Goal: Communication & Community: Answer question/provide support

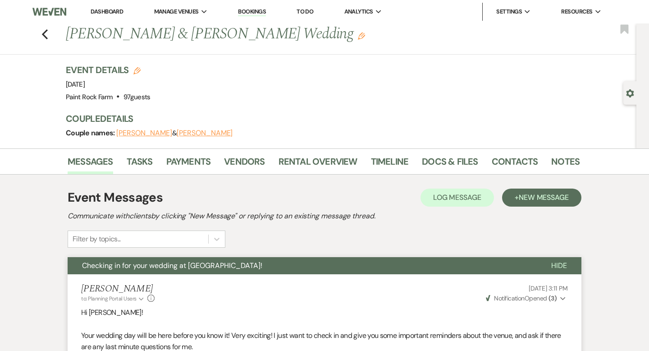
click at [49, 37] on div "Previous [PERSON_NAME] & [PERSON_NAME] Wedding Edit Bookmark" at bounding box center [315, 38] width 641 height 31
click at [43, 33] on use "button" at bounding box center [45, 34] width 6 height 10
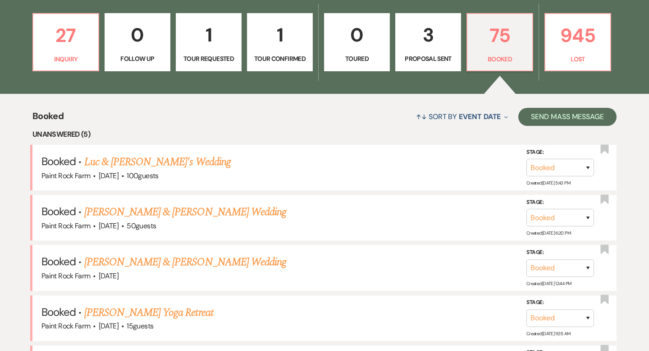
scroll to position [253, 0]
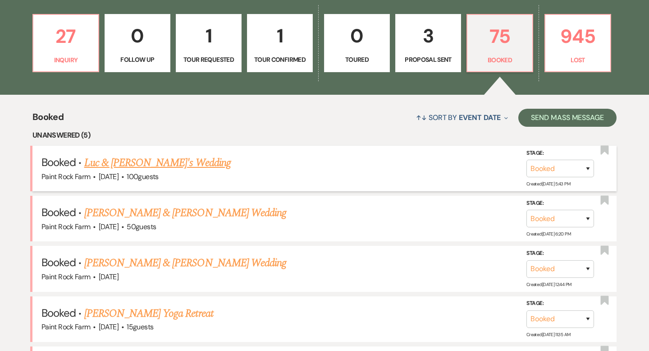
click at [154, 161] on link "Luc & [PERSON_NAME]'s Wedding" at bounding box center [157, 163] width 147 height 16
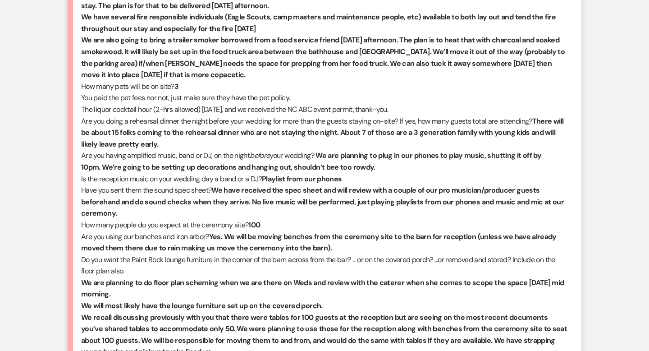
scroll to position [2060, 0]
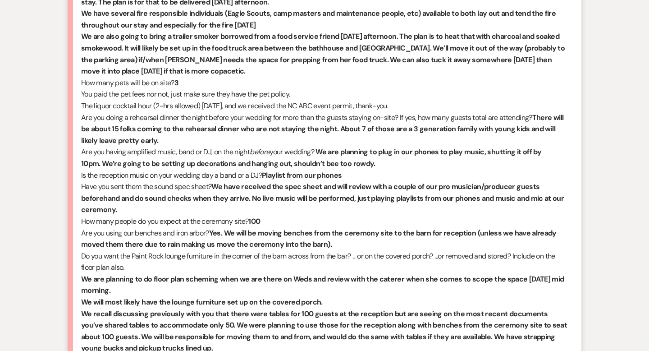
click at [349, 213] on p "Have you sent them the sound spec sheet? We have received the spec sheet and wi…" at bounding box center [324, 198] width 487 height 35
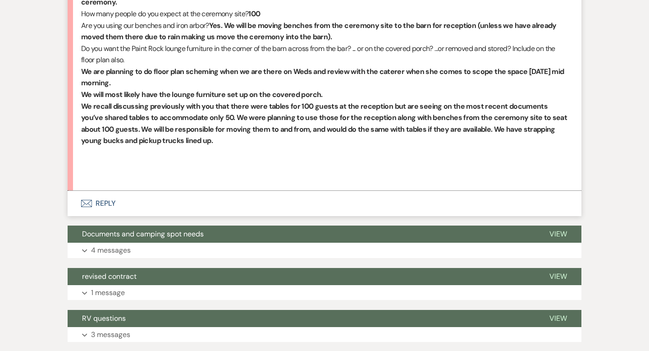
scroll to position [2268, 0]
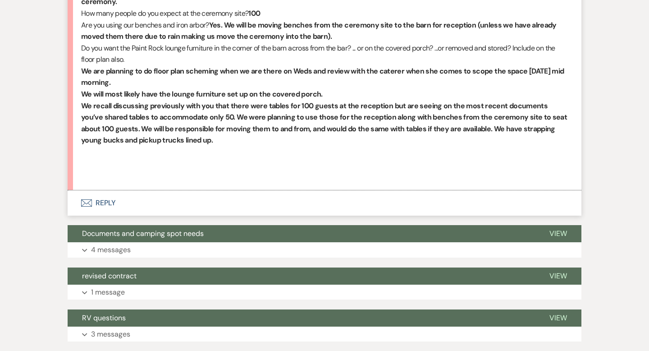
click at [105, 202] on button "Envelope Reply" at bounding box center [325, 202] width 514 height 25
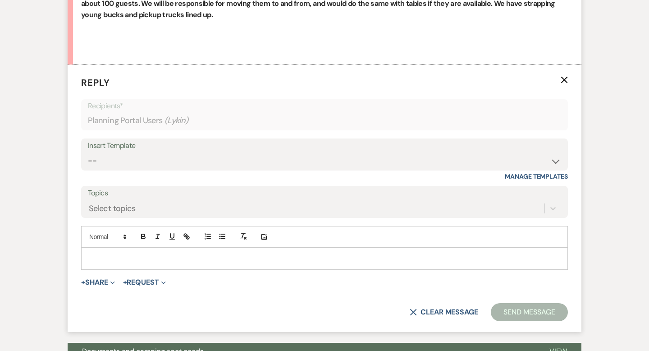
scroll to position [2424, 0]
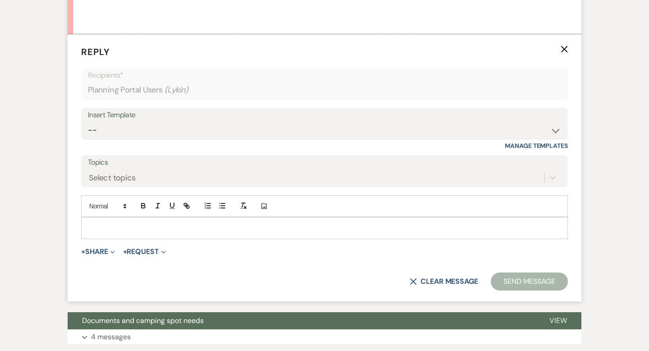
click at [87, 223] on div at bounding box center [325, 227] width 486 height 21
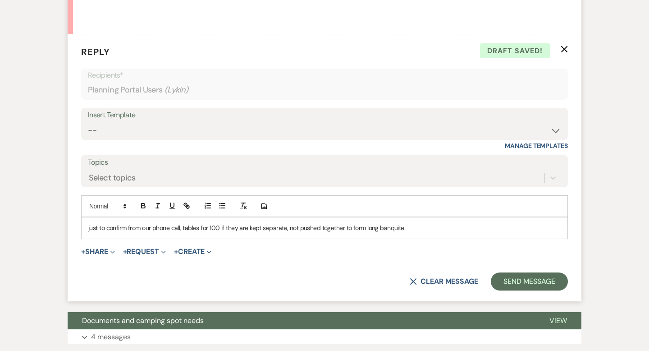
click at [399, 228] on p "just to confirm from our phone call, tables for 100 if they are kept separate, …" at bounding box center [324, 228] width 473 height 10
click at [420, 230] on p "just to confirm from our phone call, tables for 100 if they are kept separate, …" at bounding box center [324, 228] width 473 height 10
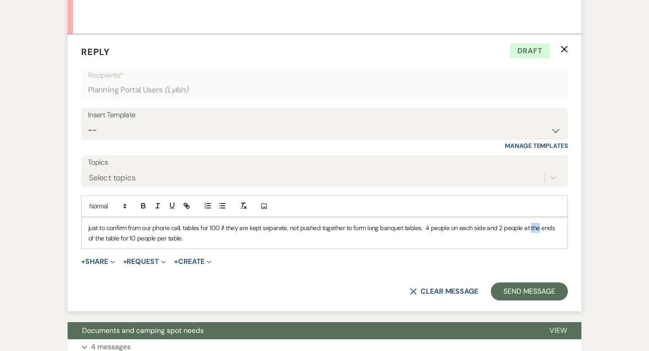
drag, startPoint x: 537, startPoint y: 228, endPoint x: 528, endPoint y: 226, distance: 9.1
click at [528, 226] on p "just to confirm from our phone call, tables for 100 if they are kept separate, …" at bounding box center [324, 233] width 473 height 20
click at [558, 229] on p "just to confirm from our phone call, tables for 100 if they are kept separate, …" at bounding box center [324, 233] width 473 height 20
drag, startPoint x: 119, startPoint y: 237, endPoint x: 97, endPoint y: 235, distance: 22.6
click at [97, 235] on p "just to confirm from our phone call, tables for 100 if they are kept separate, …" at bounding box center [324, 233] width 473 height 20
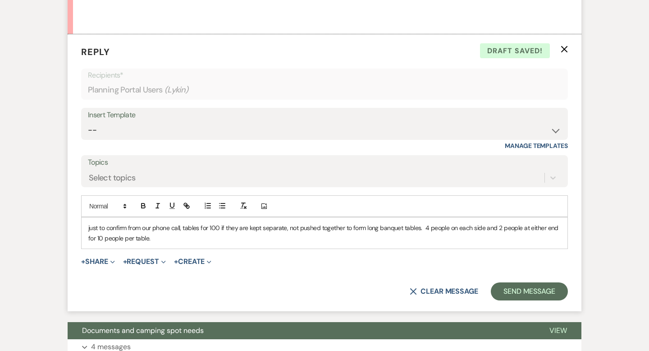
click at [152, 237] on p "just to confirm from our phone call, tables for 100 if they are kept separate, …" at bounding box center [324, 233] width 473 height 20
click at [396, 237] on p "just to confirm from our phone call, tables for 100 if they are kept separate, …" at bounding box center [324, 233] width 473 height 20
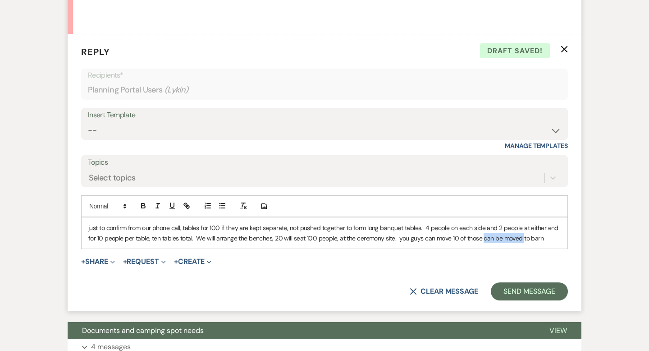
drag, startPoint x: 480, startPoint y: 238, endPoint x: 519, endPoint y: 239, distance: 38.8
click at [519, 239] on p "just to confirm from our phone call, tables for 100 if they are kept separate, …" at bounding box center [324, 233] width 473 height 20
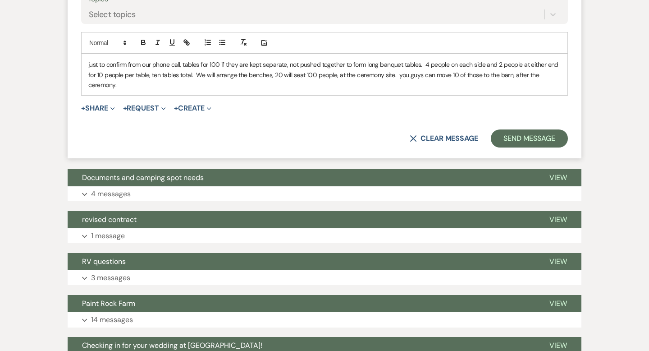
scroll to position [2580, 0]
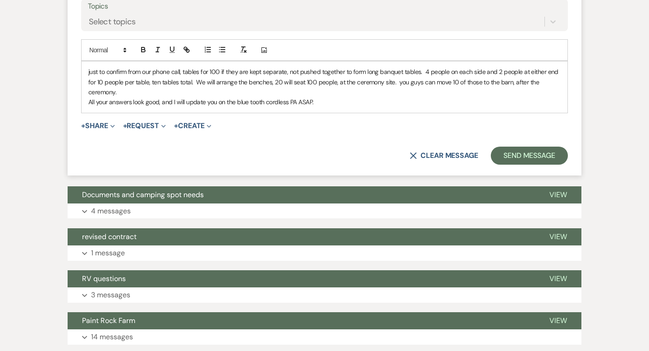
click at [183, 72] on p "just to confirm from our phone call, tables for 100 if they are kept separate, …" at bounding box center [324, 82] width 473 height 30
click at [519, 157] on button "Send Message" at bounding box center [529, 156] width 77 height 18
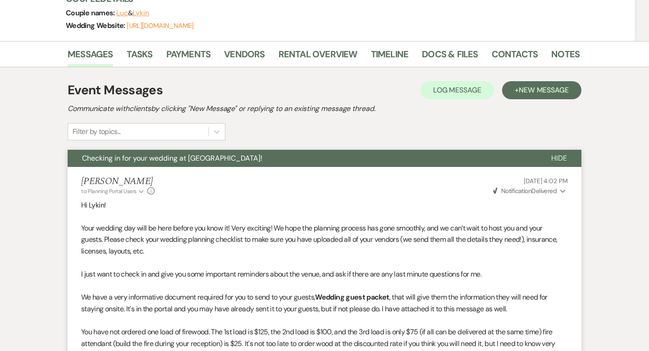
scroll to position [0, 0]
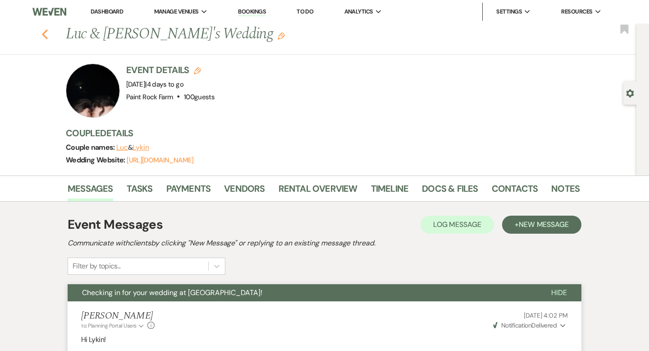
click at [43, 32] on icon "Previous" at bounding box center [44, 34] width 7 height 11
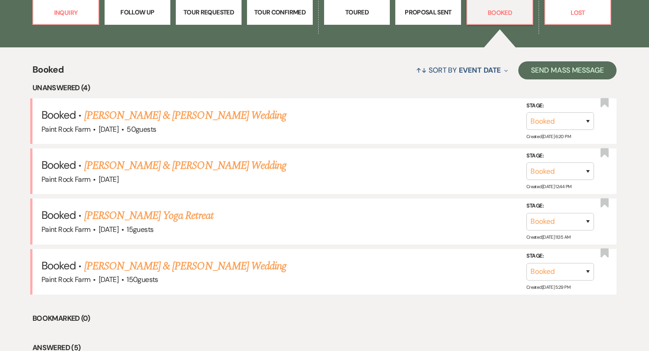
scroll to position [300, 0]
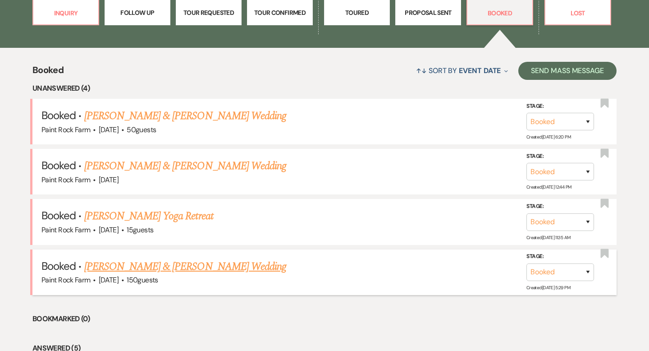
click at [140, 266] on link "[PERSON_NAME] & [PERSON_NAME] Wedding" at bounding box center [185, 266] width 202 height 16
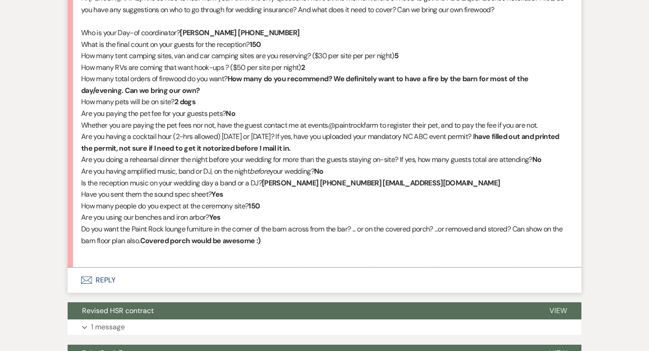
scroll to position [1515, 0]
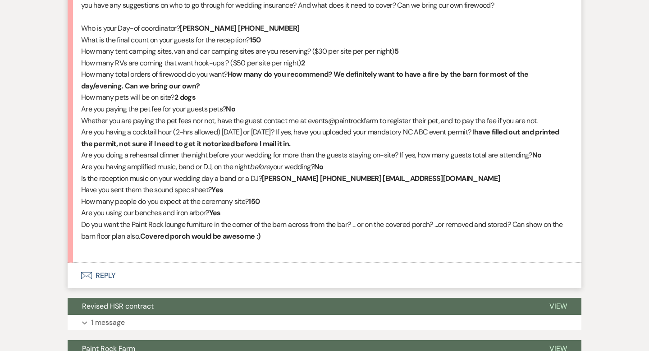
click at [106, 275] on button "Envelope Reply" at bounding box center [325, 275] width 514 height 25
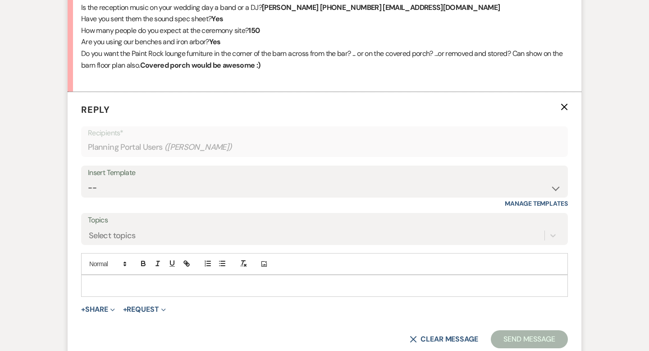
scroll to position [1717, 0]
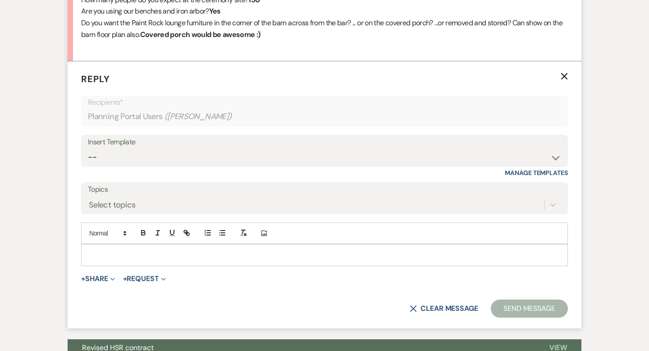
click at [87, 250] on div at bounding box center [325, 254] width 486 height 21
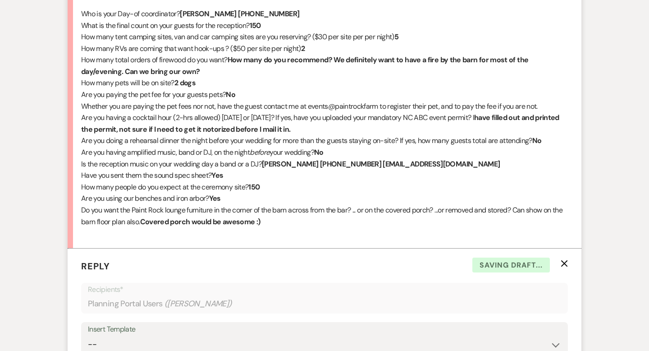
scroll to position [1527, 0]
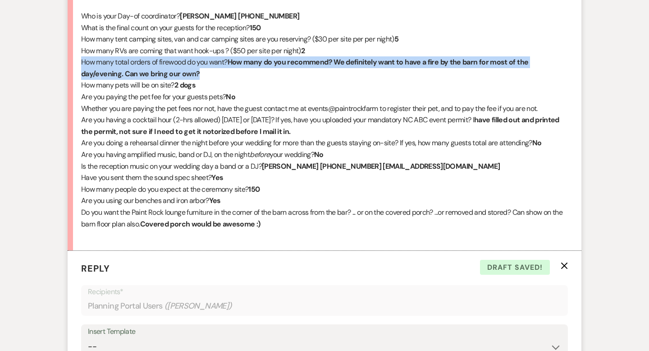
drag, startPoint x: 81, startPoint y: 63, endPoint x: 205, endPoint y: 72, distance: 123.9
click at [205, 72] on p "How many total orders of firewood do you want? How many do you recommend? We de…" at bounding box center [324, 67] width 487 height 23
copy p "How many total orders of firewood do you want? How many do you recommend? We de…"
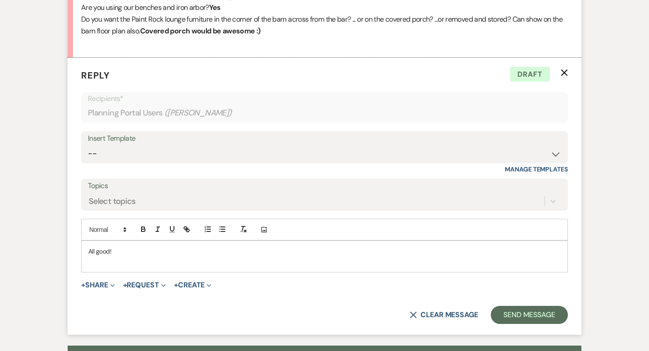
scroll to position [1722, 0]
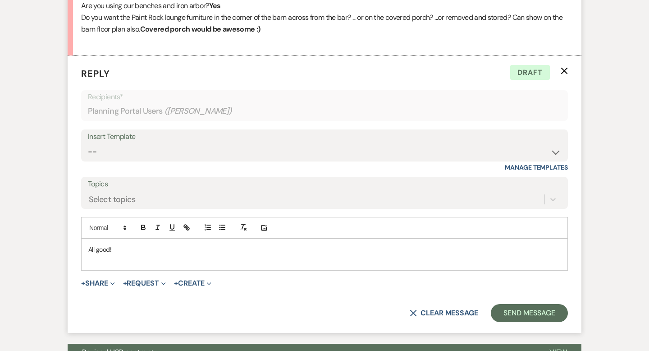
click at [119, 249] on p "All good!" at bounding box center [324, 249] width 473 height 10
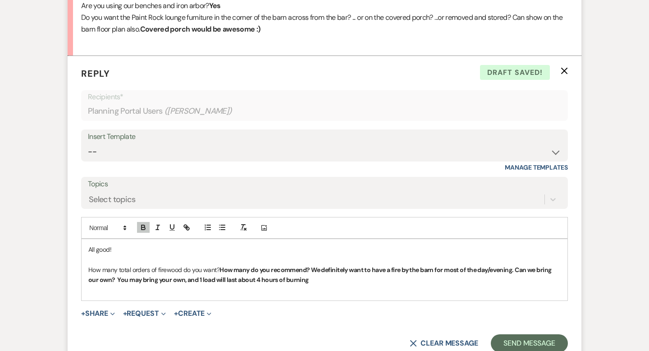
click at [260, 279] on strong "How many do you recommend? We definitely want to have a fire by the barn for mo…" at bounding box center [320, 275] width 464 height 18
click at [312, 282] on p "How many total orders of firewood do you want? How many do you recommend? We de…" at bounding box center [324, 275] width 473 height 20
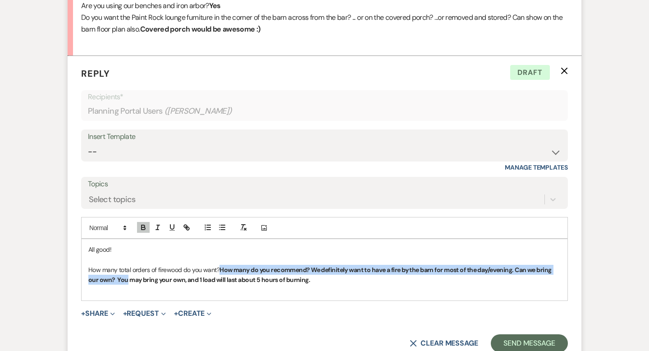
drag, startPoint x: 220, startPoint y: 268, endPoint x: 127, endPoint y: 280, distance: 94.6
click at [127, 280] on strong "How many do you recommend? We definitely want to have a fire by the barn for mo…" at bounding box center [320, 275] width 464 height 18
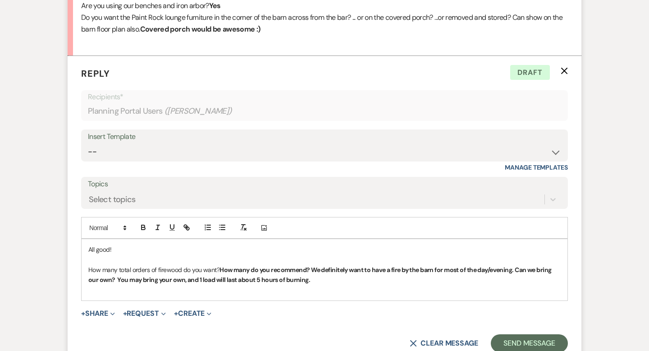
click at [215, 244] on p "All good!" at bounding box center [324, 249] width 473 height 10
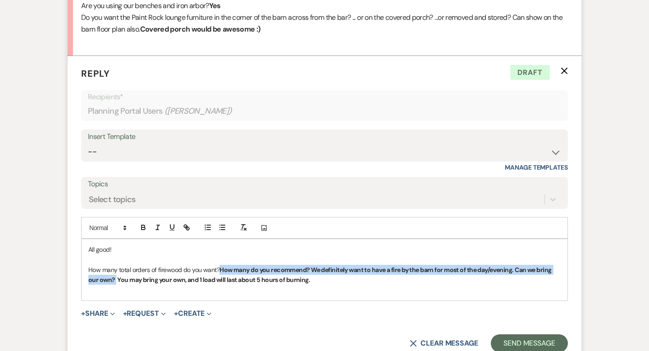
drag, startPoint x: 220, startPoint y: 269, endPoint x: 116, endPoint y: 281, distance: 105.3
click at [116, 281] on strong "How many do you recommend? We definitely want to have a fire by the barn for mo…" at bounding box center [320, 275] width 464 height 18
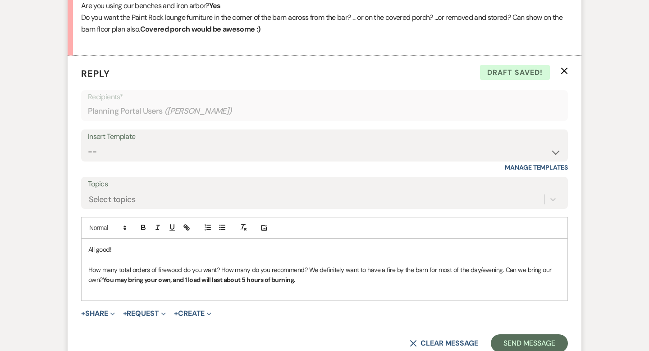
click at [312, 281] on p "How many total orders of firewood do you want? How many do you recommend? We de…" at bounding box center [324, 275] width 473 height 20
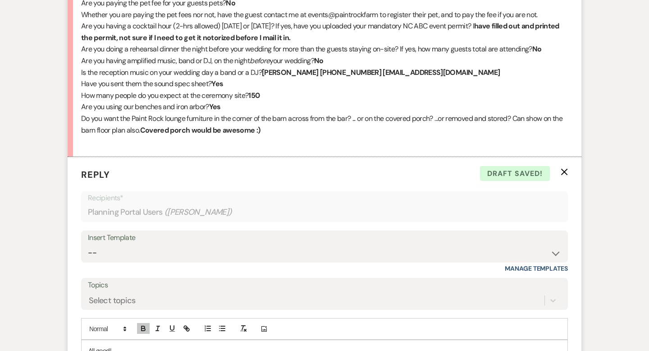
scroll to position [1581, 0]
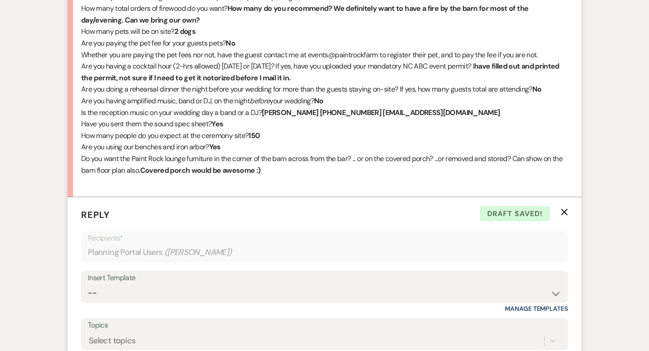
drag, startPoint x: 493, startPoint y: 66, endPoint x: 494, endPoint y: 75, distance: 9.1
click at [494, 75] on p "Are you having a cocktail hour (2-hrs allowed) [DATE] or [DATE]? If yes, have y…" at bounding box center [324, 71] width 487 height 23
copy p "I have filled out and printed the permit, not sure if I need to get it notorize…"
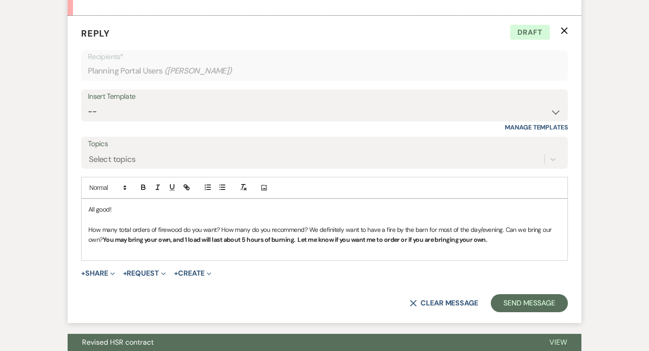
scroll to position [1763, 0]
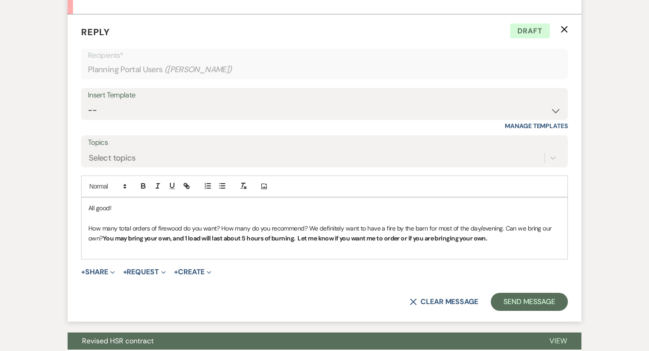
click at [509, 240] on p "How many total orders of firewood do you want? How many do you recommend? We de…" at bounding box center [324, 233] width 473 height 20
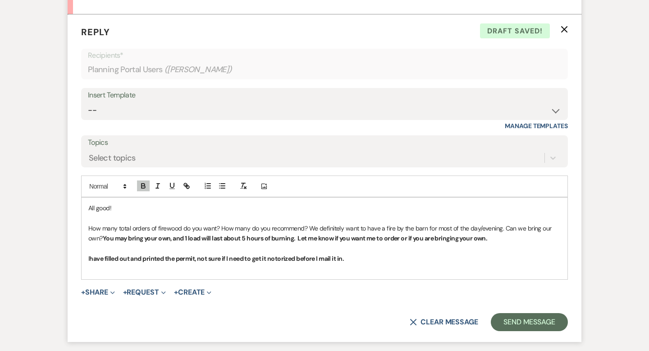
drag, startPoint x: 87, startPoint y: 257, endPoint x: 351, endPoint y: 253, distance: 263.4
click at [351, 253] on div "All good! How many total orders of firewood do you want? How many do you recomm…" at bounding box center [325, 238] width 486 height 82
click at [367, 262] on p "I have filled out and printed the permit, not sure if I need to get it notorize…" at bounding box center [324, 258] width 473 height 10
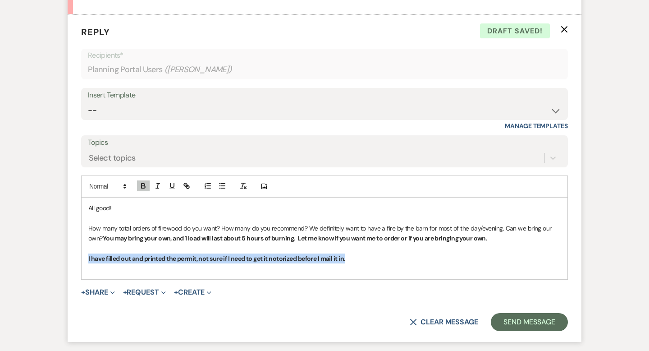
drag, startPoint x: 87, startPoint y: 257, endPoint x: 347, endPoint y: 254, distance: 259.3
click at [347, 254] on div "All good! How many total orders of firewood do you want? How many do you recomm…" at bounding box center [325, 238] width 486 height 82
click at [351, 260] on p "I have filled out and printed the permit, not sure if I need to get it notorize…" at bounding box center [324, 258] width 473 height 10
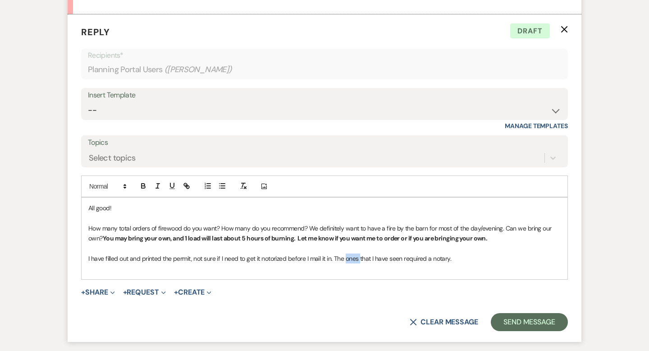
drag, startPoint x: 345, startPoint y: 259, endPoint x: 359, endPoint y: 260, distance: 13.6
click at [359, 260] on span "I have filled out and printed the permit, not sure if I need to get it notorize…" at bounding box center [269, 258] width 363 height 8
drag, startPoint x: 335, startPoint y: 258, endPoint x: 482, endPoint y: 262, distance: 147.5
click at [482, 262] on p "I have filled out and printed the permit, not sure if I need to get it notorize…" at bounding box center [324, 258] width 473 height 10
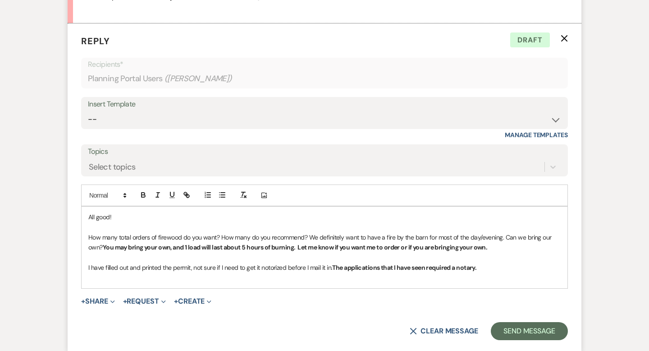
scroll to position [1756, 0]
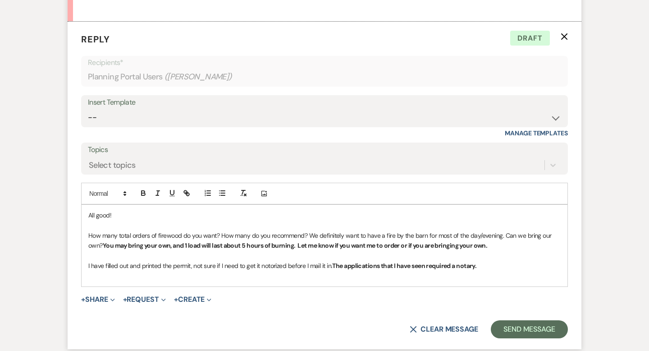
click at [313, 279] on p at bounding box center [324, 276] width 473 height 10
click at [524, 333] on button "Send Message" at bounding box center [529, 329] width 77 height 18
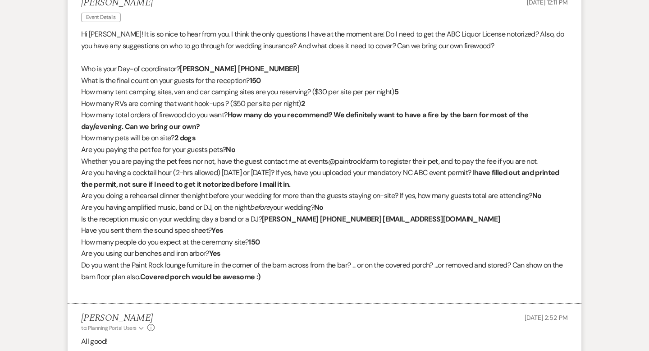
scroll to position [1472, 0]
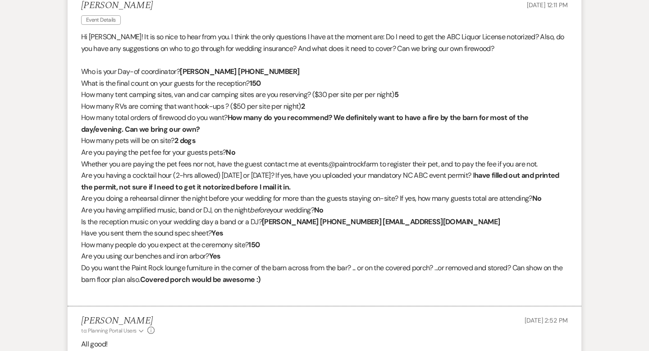
drag, startPoint x: 182, startPoint y: 71, endPoint x: 300, endPoint y: 68, distance: 117.7
click at [300, 68] on p "Who is your Day-of coordinator? [PERSON_NAME] [PHONE_NUMBER]" at bounding box center [324, 72] width 487 height 12
copy p "[PERSON_NAME] [PHONE_NUMBER]"
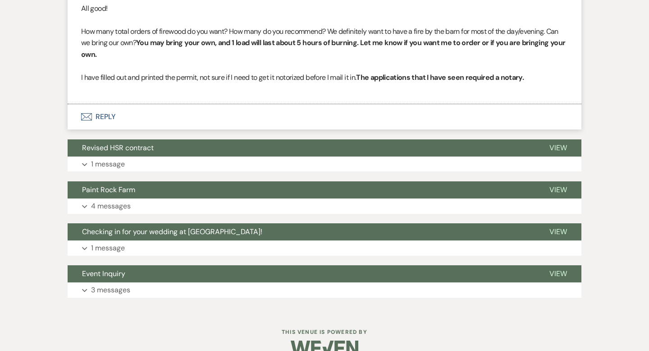
scroll to position [1806, 0]
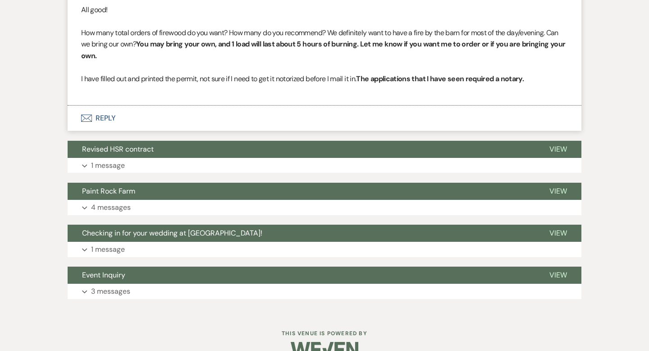
click at [109, 117] on button "Envelope Reply" at bounding box center [325, 118] width 514 height 25
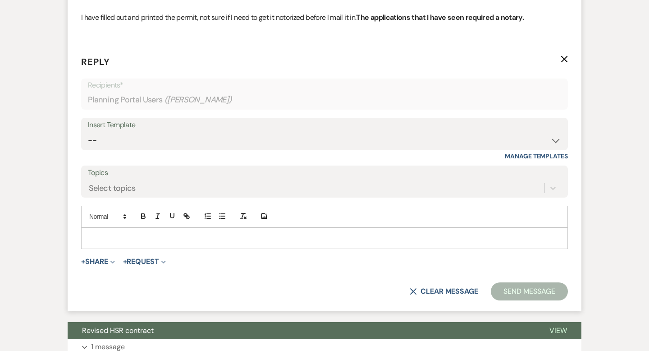
scroll to position [1869, 0]
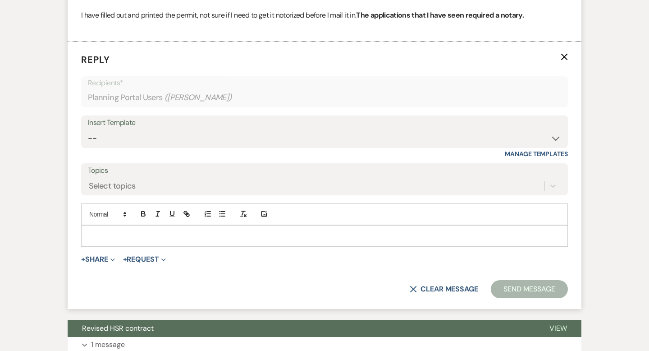
click at [96, 231] on p at bounding box center [324, 236] width 473 height 10
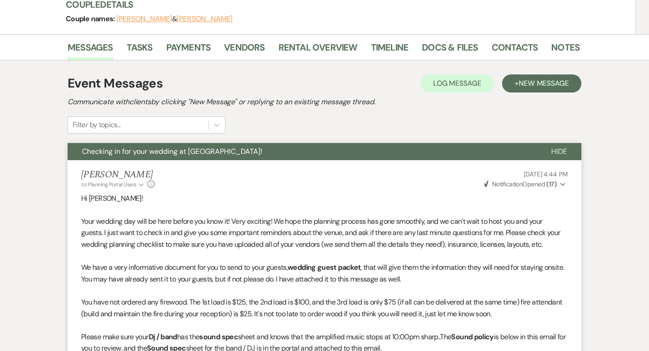
scroll to position [0, 0]
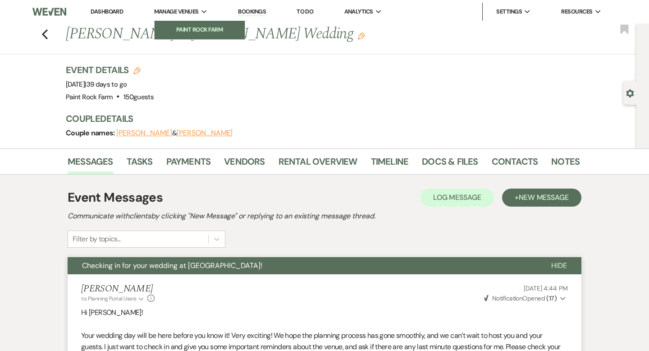
click at [192, 29] on li "Paint Rock Farm" at bounding box center [199, 29] width 81 height 9
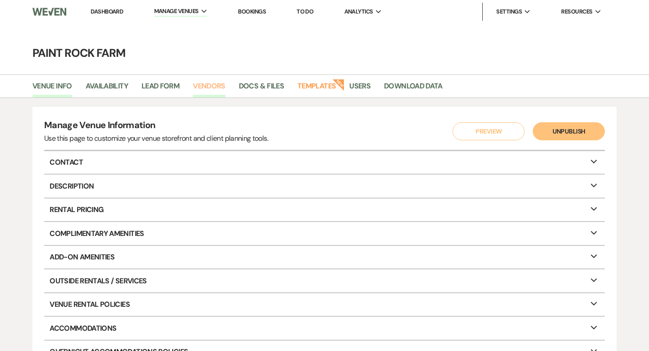
click at [213, 83] on link "Vendors" at bounding box center [209, 88] width 32 height 17
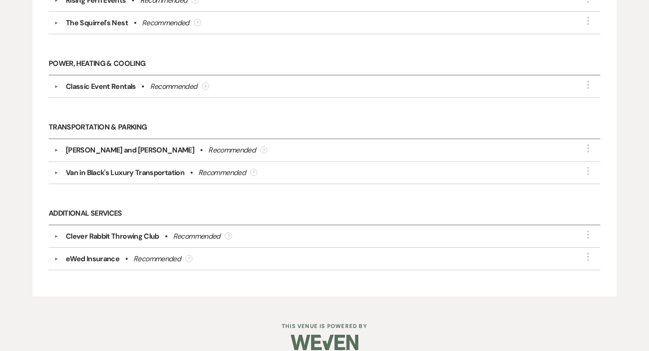
scroll to position [1801, 0]
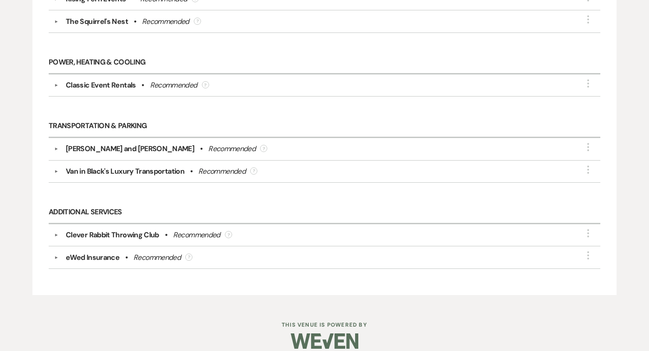
click at [174, 252] on div "Recommended" at bounding box center [156, 257] width 47 height 11
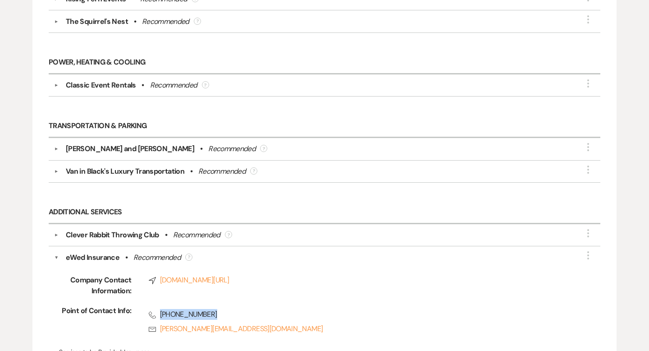
drag, startPoint x: 159, startPoint y: 303, endPoint x: 223, endPoint y: 300, distance: 64.1
click at [223, 309] on span "Phone [PHONE_NUMBER]" at bounding box center [359, 314] width 420 height 11
copy span "[PHONE_NUMBER]"
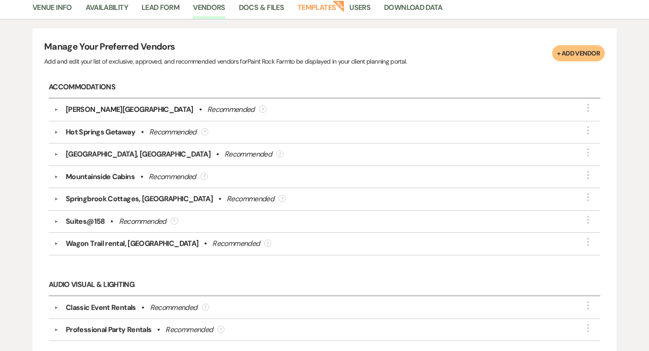
scroll to position [0, 0]
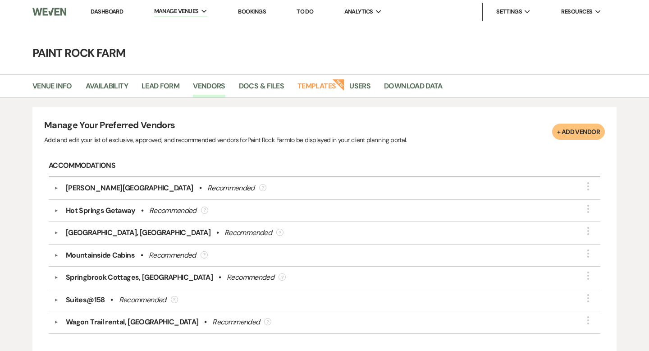
click at [106, 11] on link "Dashboard" at bounding box center [107, 12] width 32 height 8
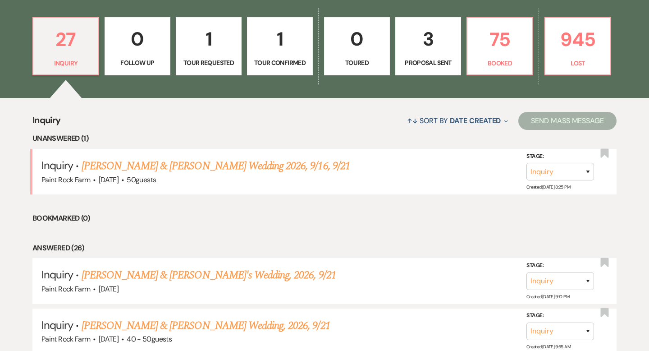
scroll to position [222, 0]
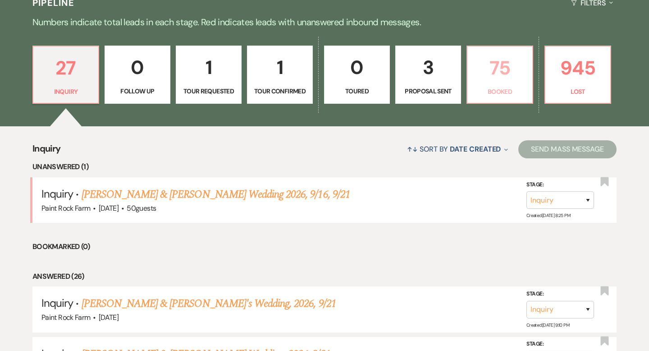
click at [502, 72] on p "75" at bounding box center [500, 68] width 54 height 30
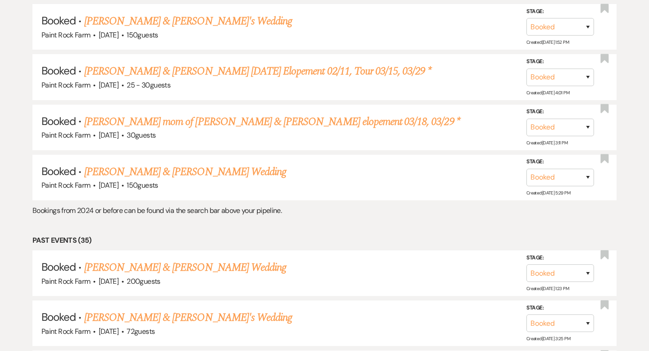
scroll to position [705, 0]
click at [212, 168] on link "[PERSON_NAME] & [PERSON_NAME] Wedding" at bounding box center [185, 171] width 202 height 16
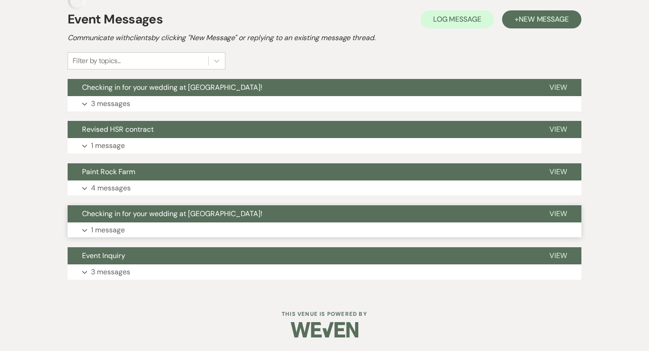
scroll to position [178, 0]
click at [118, 106] on p "3 messages" at bounding box center [110, 104] width 39 height 12
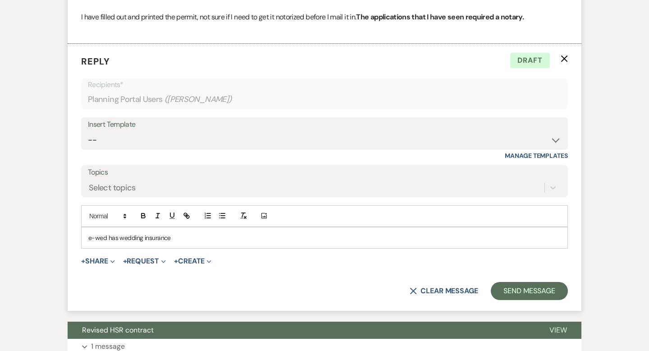
scroll to position [1869, 0]
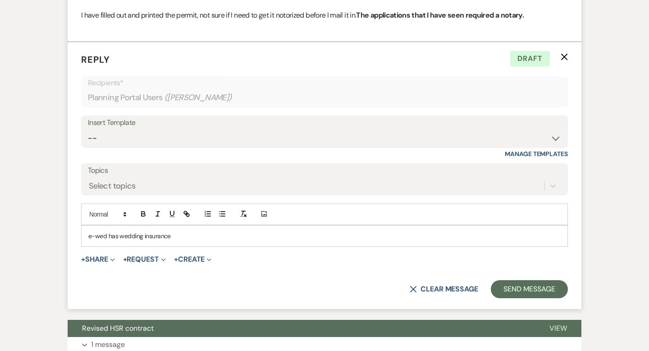
click at [107, 234] on p "e-wed has wedding insurance" at bounding box center [324, 236] width 473 height 10
click at [95, 235] on p "e-wed has wedding insurance" at bounding box center [324, 236] width 473 height 10
click at [103, 234] on p "ewed has wedding insurance" at bounding box center [324, 236] width 473 height 10
click at [147, 234] on span "[PHONE_NUMBER])" at bounding box center [165, 236] width 52 height 8
click at [190, 234] on p "[DOMAIN_NAME] , [PHONE_NUMBER]) has wedding insurance" at bounding box center [324, 236] width 473 height 10
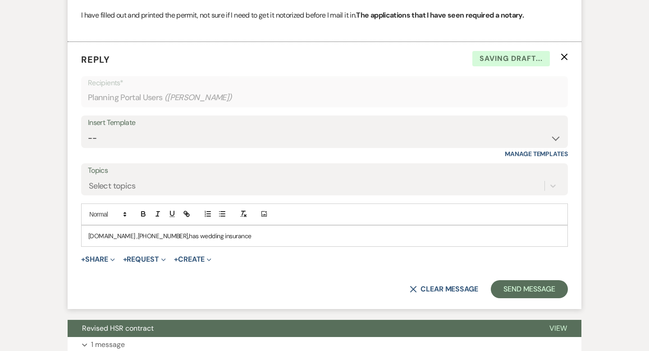
click at [263, 236] on p "[DOMAIN_NAME] , [PHONE_NUMBER], has wedding insurance" at bounding box center [324, 236] width 473 height 10
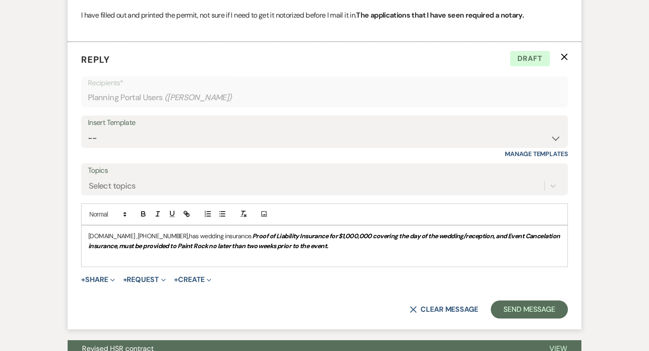
click at [376, 246] on p "[DOMAIN_NAME] , [PHONE_NUMBER], has wedding insurance. Proof of Liability Insur…" at bounding box center [324, 241] width 473 height 20
drag, startPoint x: 377, startPoint y: 245, endPoint x: 368, endPoint y: 245, distance: 9.0
click at [368, 245] on em "Proof of Liability Insurance for $1,000,000 covering the day of the wedding/rec…" at bounding box center [324, 241] width 473 height 18
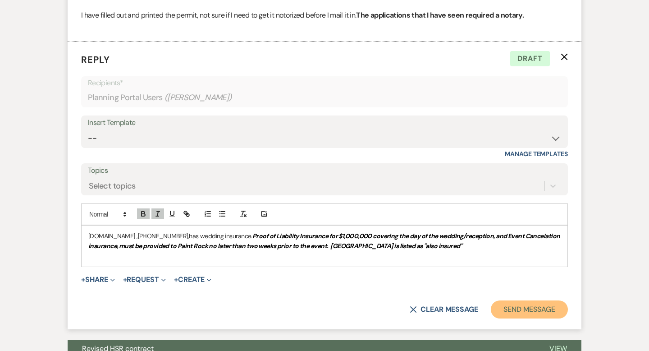
click at [525, 308] on button "Send Message" at bounding box center [529, 309] width 77 height 18
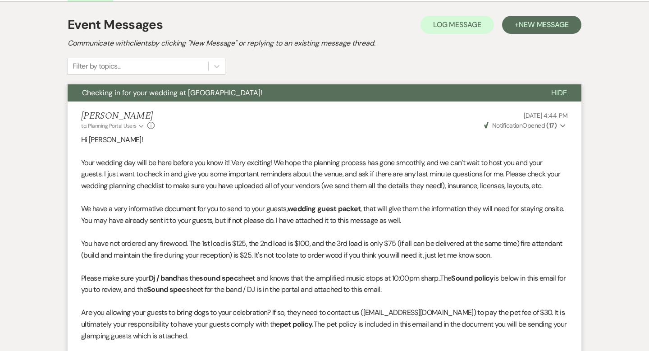
scroll to position [0, 0]
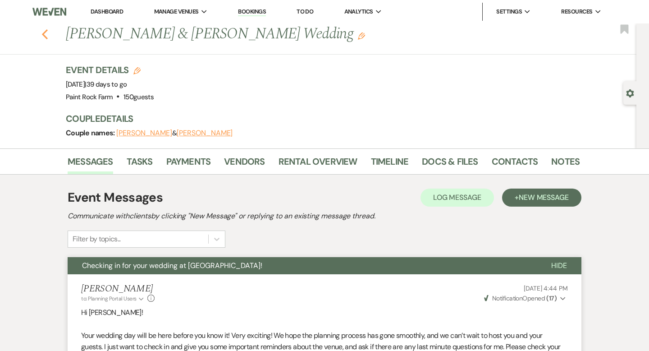
click at [45, 34] on icon "Previous" at bounding box center [44, 34] width 7 height 11
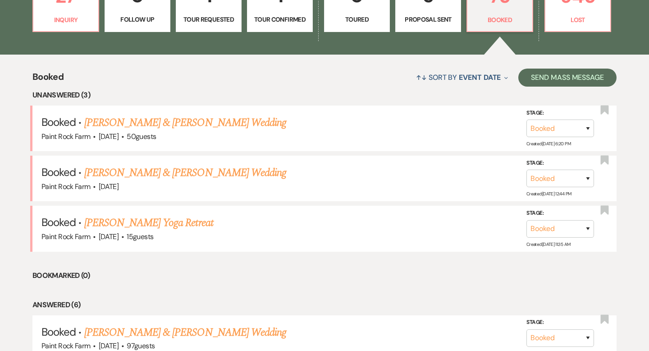
scroll to position [291, 0]
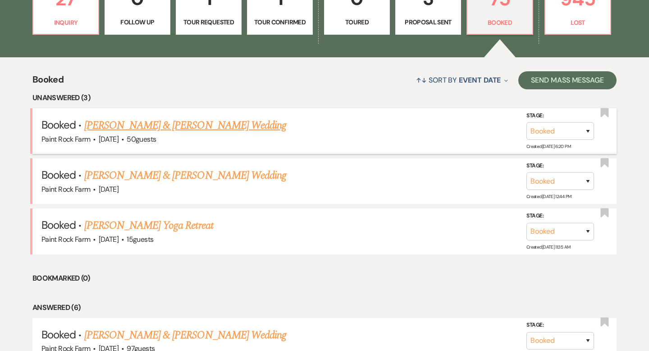
click at [143, 128] on link "[PERSON_NAME] & [PERSON_NAME] Wedding" at bounding box center [185, 125] width 202 height 16
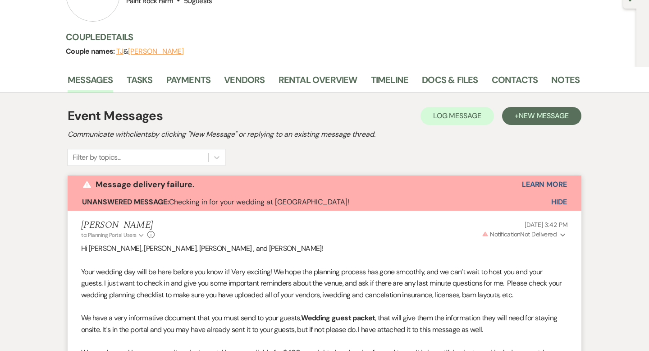
scroll to position [93, 0]
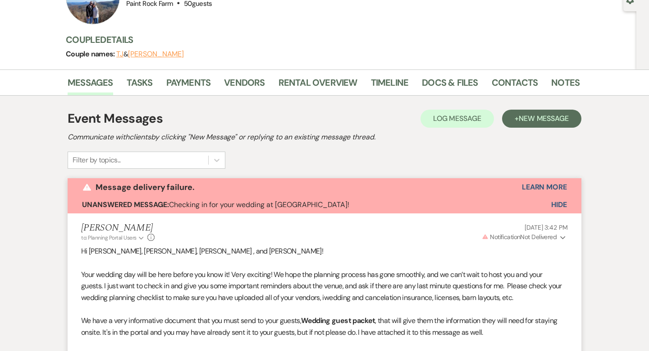
click at [557, 204] on span "Hide" at bounding box center [559, 204] width 16 height 9
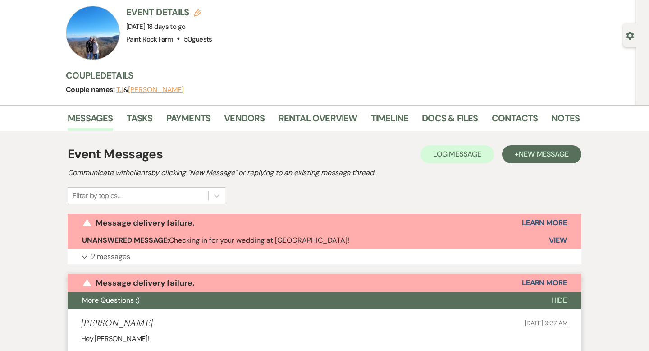
scroll to position [57, 0]
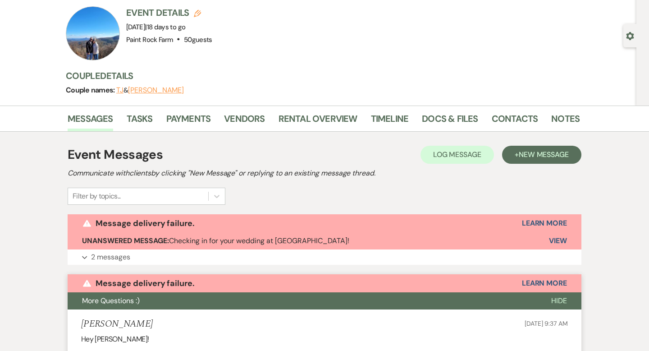
click at [335, 189] on div "Event Messages Log Log Message + New Message Communicate with clients by clicki…" at bounding box center [325, 175] width 514 height 60
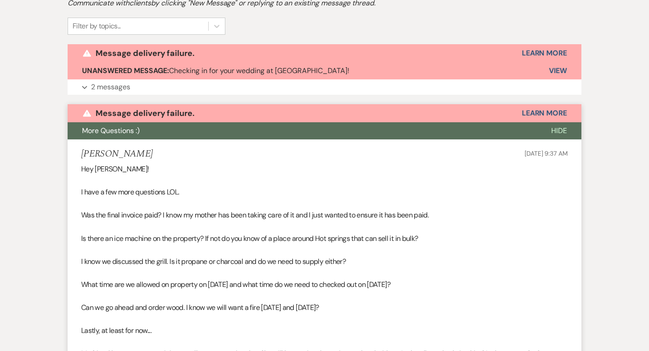
scroll to position [230, 0]
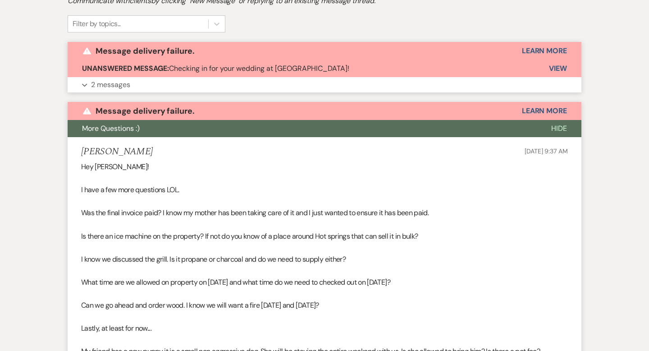
click at [123, 82] on p "2 messages" at bounding box center [110, 85] width 39 height 12
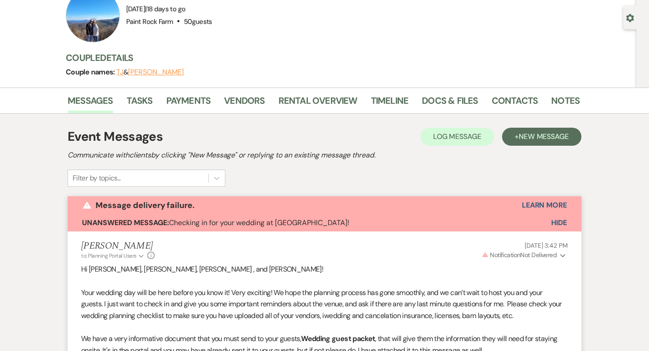
scroll to position [0, 0]
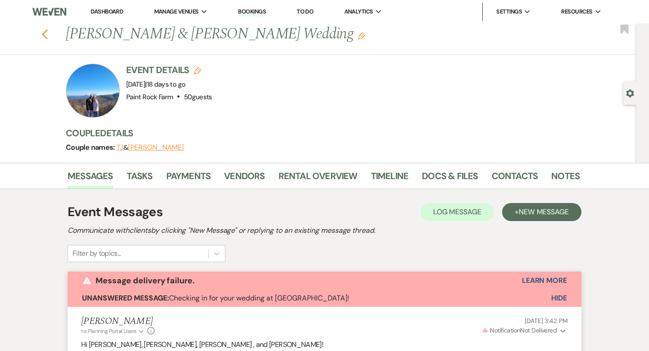
click at [43, 32] on icon "Previous" at bounding box center [44, 34] width 7 height 11
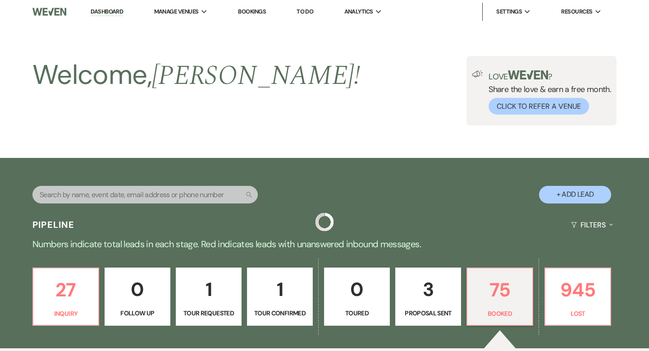
scroll to position [291, 0]
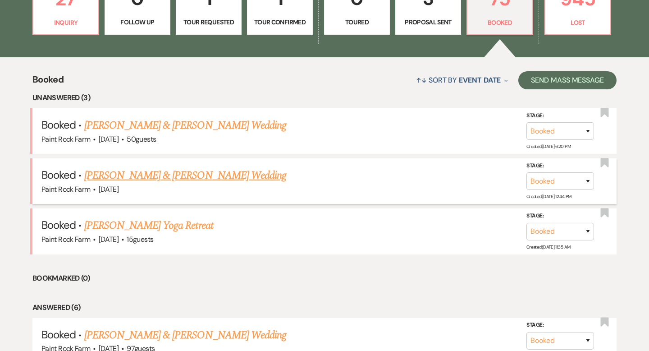
click at [196, 175] on link "[PERSON_NAME] & [PERSON_NAME] Wedding" at bounding box center [185, 175] width 202 height 16
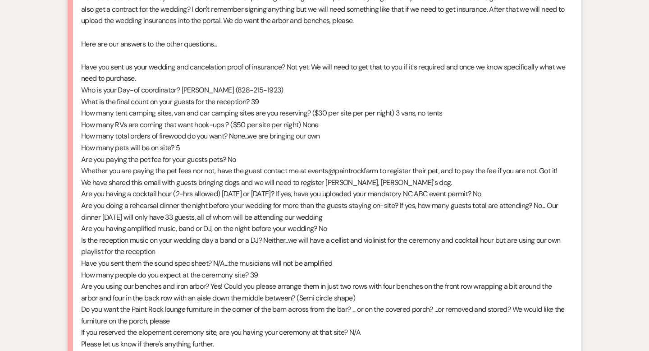
scroll to position [1630, 0]
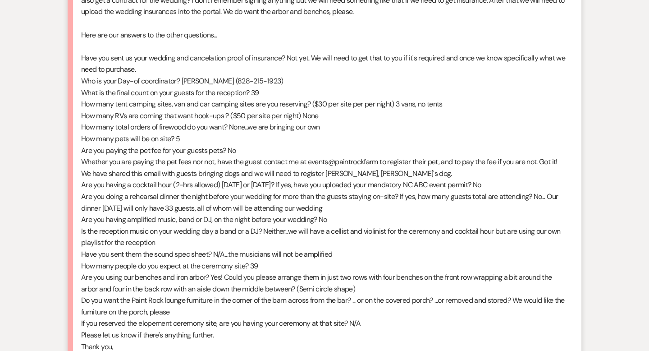
drag, startPoint x: 184, startPoint y: 81, endPoint x: 284, endPoint y: 79, distance: 99.7
click at [284, 79] on div "Hi [PERSON_NAME]! We are super excited about the wedding. Thank you for sending…" at bounding box center [324, 115] width 487 height 519
copy div "[PERSON_NAME] (828-215-1923)"
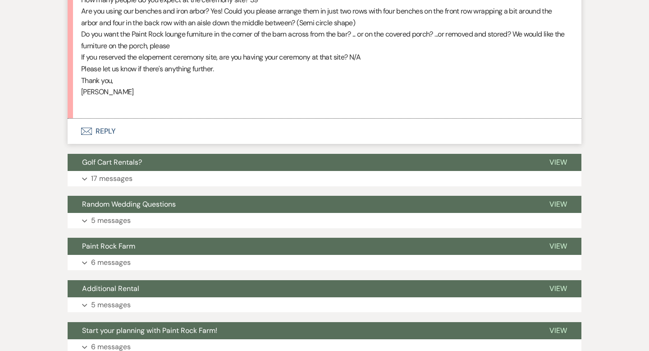
scroll to position [2013, 0]
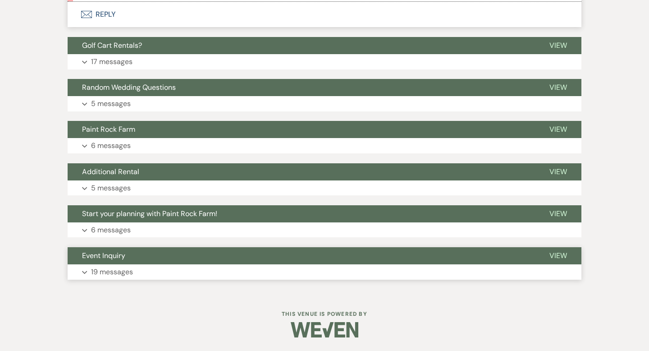
click at [112, 274] on p "19 messages" at bounding box center [112, 272] width 42 height 12
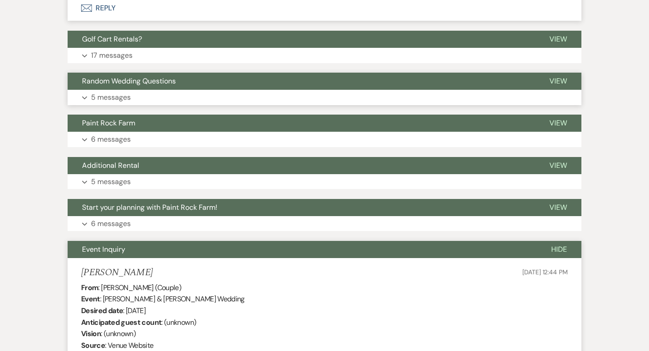
scroll to position [2016, 0]
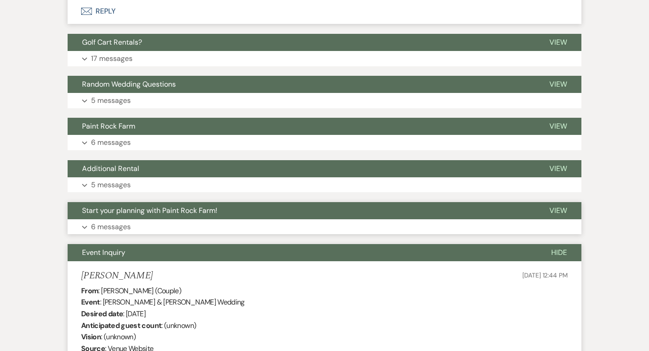
click at [125, 227] on p "6 messages" at bounding box center [111, 227] width 40 height 12
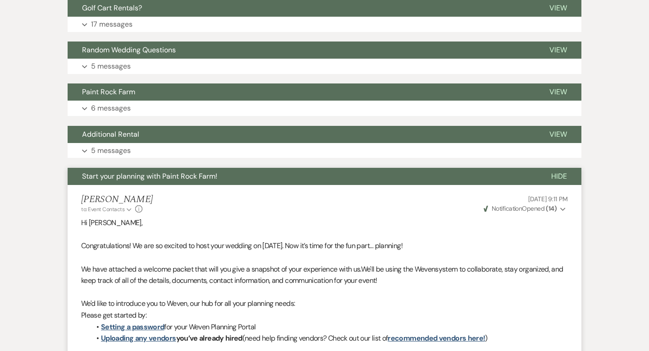
scroll to position [2036, 0]
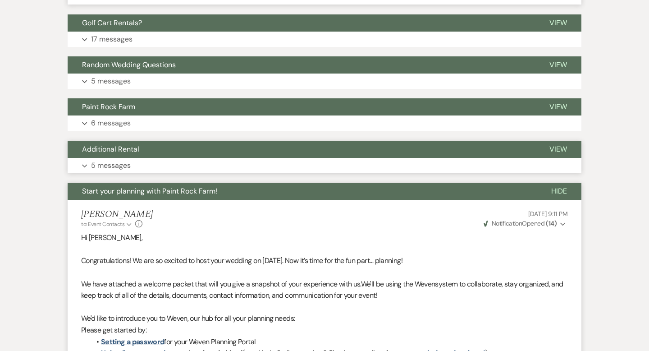
click at [121, 165] on p "5 messages" at bounding box center [111, 166] width 40 height 12
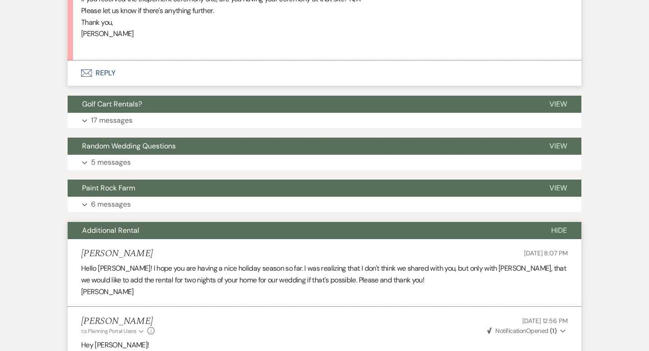
scroll to position [1951, 0]
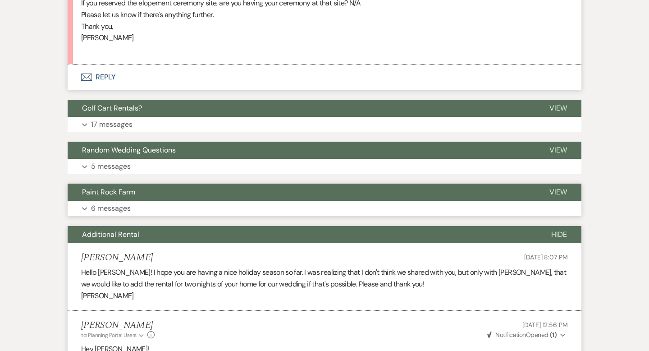
click at [120, 210] on p "6 messages" at bounding box center [111, 208] width 40 height 12
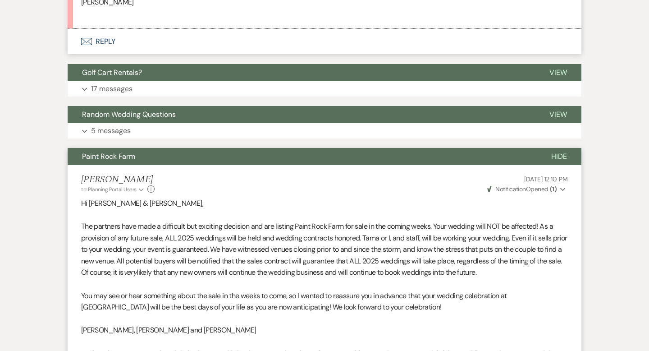
scroll to position [1979, 0]
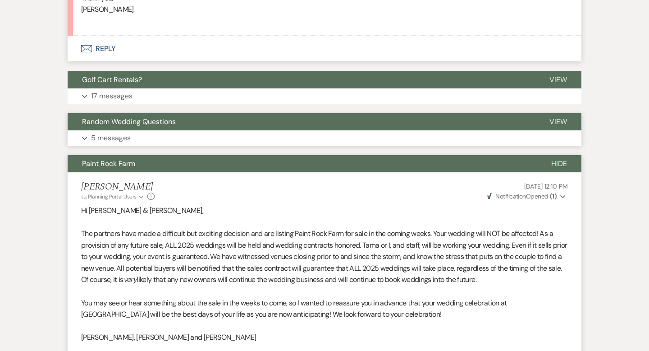
click at [123, 137] on p "5 messages" at bounding box center [111, 138] width 40 height 12
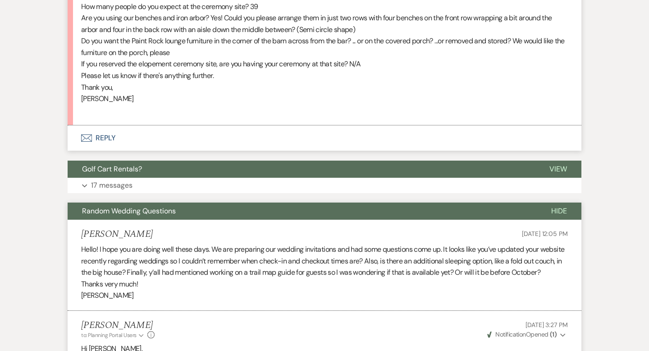
scroll to position [1871, 0]
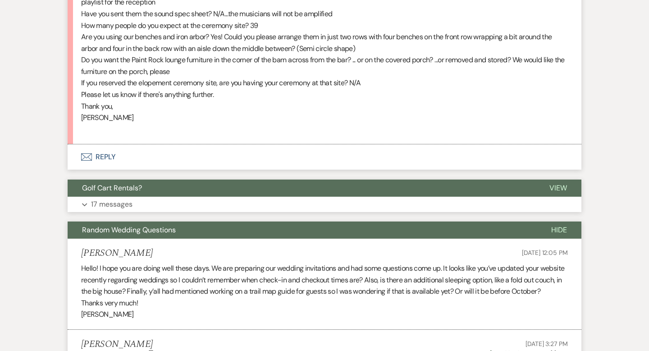
click at [124, 204] on p "17 messages" at bounding box center [111, 204] width 41 height 12
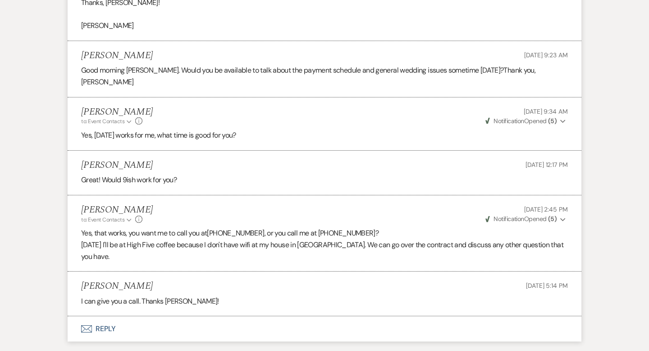
scroll to position [8978, 0]
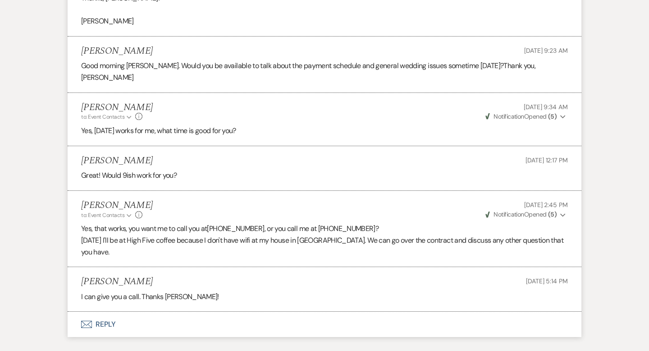
click at [114, 312] on button "Envelope Reply" at bounding box center [325, 324] width 514 height 25
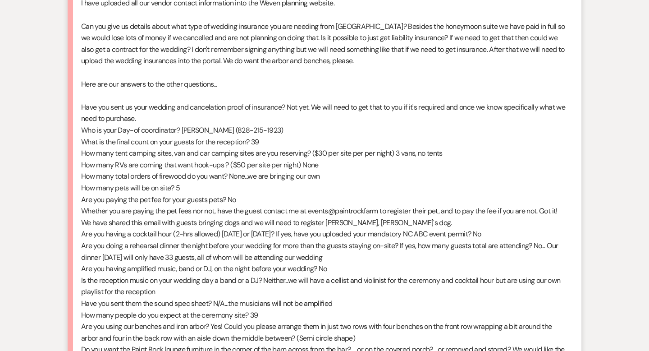
scroll to position [1583, 0]
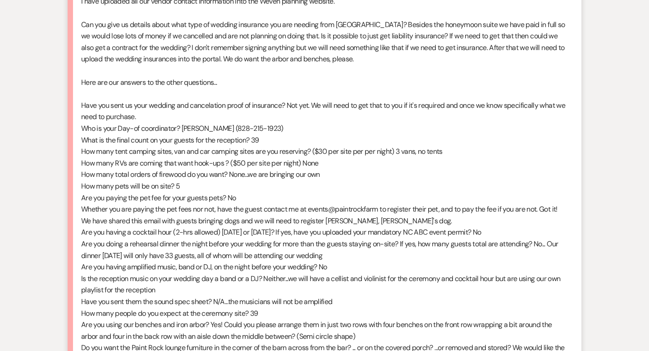
click at [329, 160] on div "Hi [PERSON_NAME]! We are super excited about the wedding. Thank you for sending…" at bounding box center [324, 163] width 487 height 519
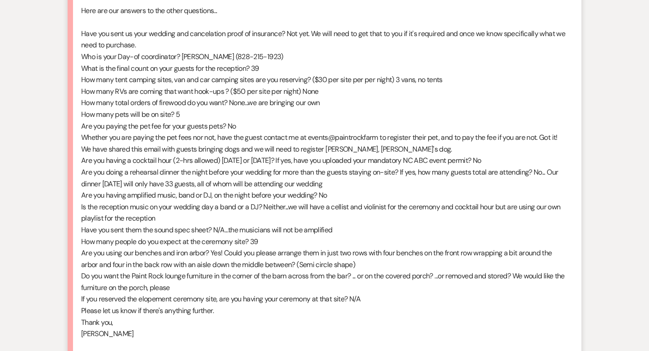
scroll to position [1656, 0]
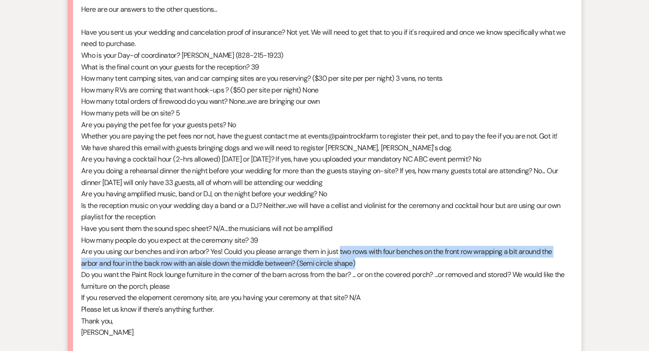
drag, startPoint x: 344, startPoint y: 251, endPoint x: 449, endPoint y: 257, distance: 105.2
click at [449, 257] on div "Hi [PERSON_NAME]! We are super excited about the wedding. Thank you for sending…" at bounding box center [324, 89] width 487 height 519
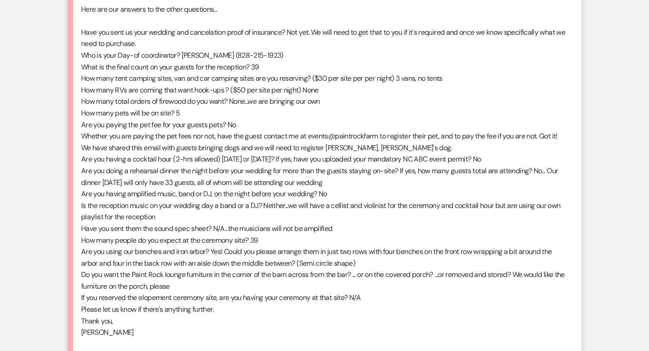
click at [414, 270] on div "Hi [PERSON_NAME]! We are super excited about the wedding. Thank you for sending…" at bounding box center [324, 89] width 487 height 519
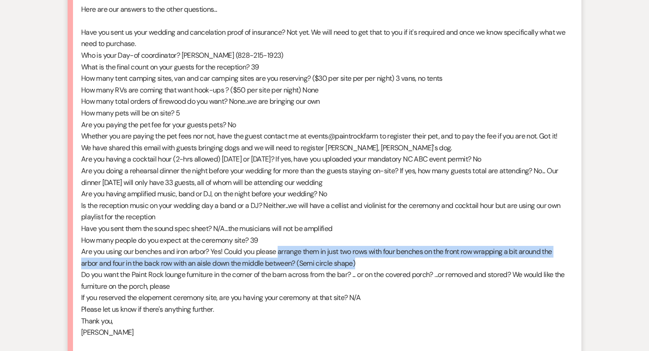
drag, startPoint x: 280, startPoint y: 252, endPoint x: 367, endPoint y: 266, distance: 87.8
click at [367, 266] on div "Hi [PERSON_NAME]! We are super excited about the wedding. Thank you for sending…" at bounding box center [324, 89] width 487 height 519
copy div "arrange them in just two rows with four benches on the front row wrapping a bit…"
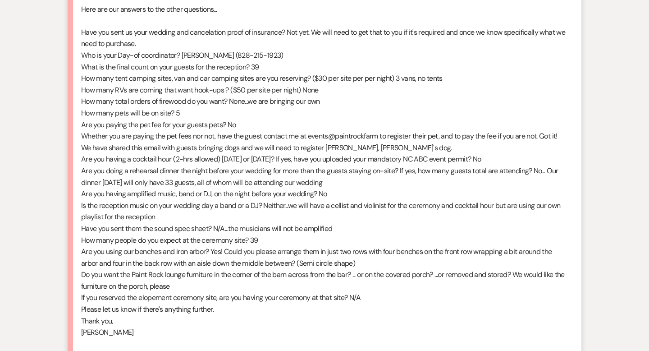
click at [348, 227] on div "Hi [PERSON_NAME]! We are super excited about the wedding. Thank you for sending…" at bounding box center [324, 89] width 487 height 519
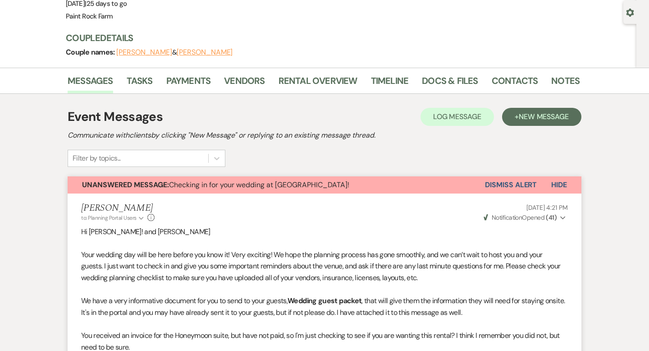
scroll to position [0, 0]
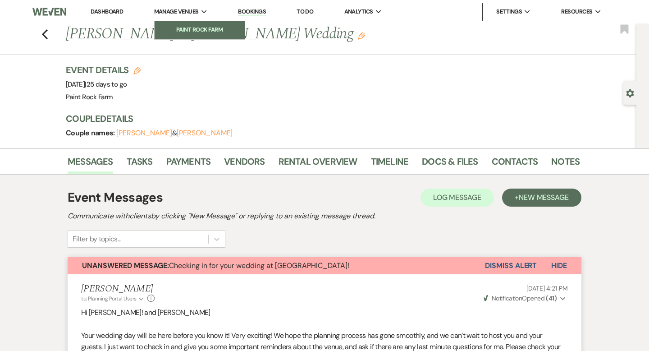
click at [187, 28] on li "Paint Rock Farm" at bounding box center [199, 29] width 81 height 9
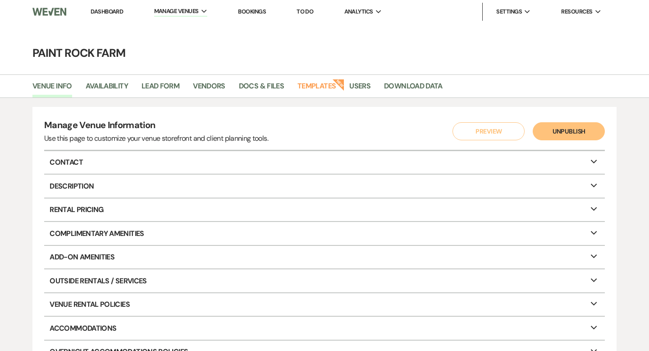
click at [112, 10] on link "Dashboard" at bounding box center [107, 12] width 32 height 8
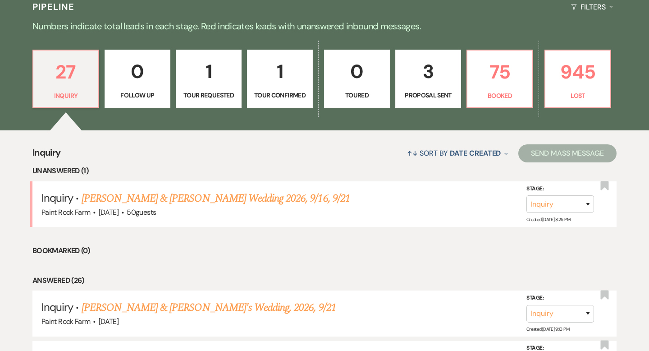
scroll to position [216, 0]
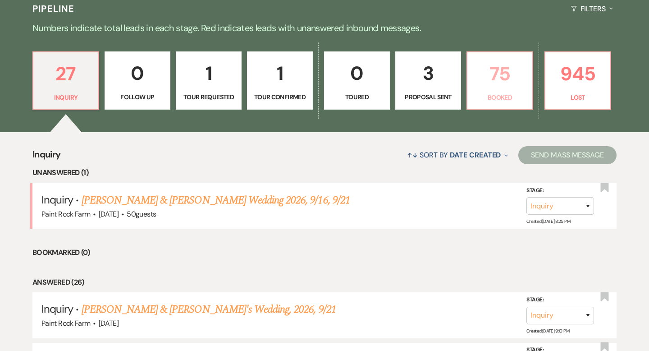
click at [505, 93] on p "Booked" at bounding box center [500, 97] width 54 height 10
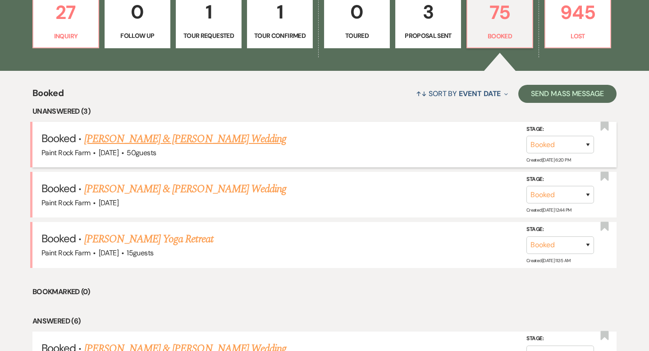
scroll to position [279, 0]
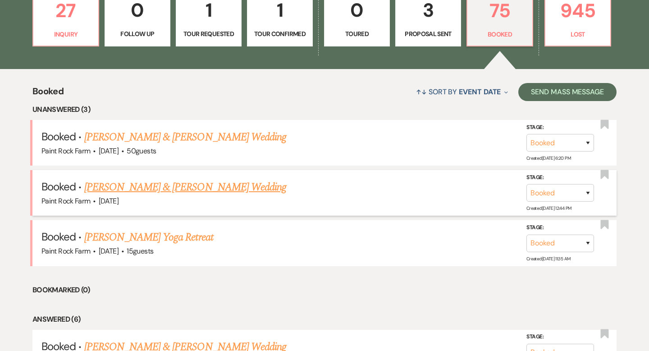
click at [202, 185] on link "[PERSON_NAME] & [PERSON_NAME] Wedding" at bounding box center [185, 187] width 202 height 16
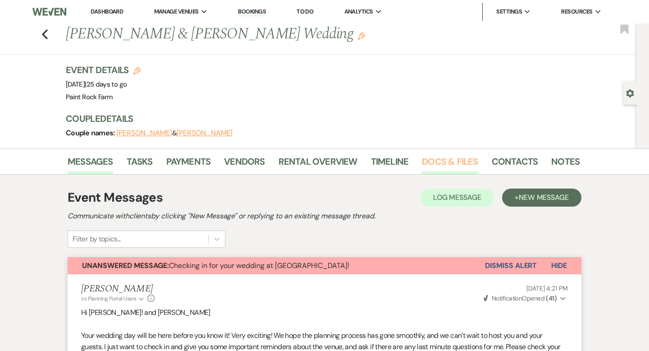
click at [437, 161] on link "Docs & Files" at bounding box center [450, 164] width 56 height 20
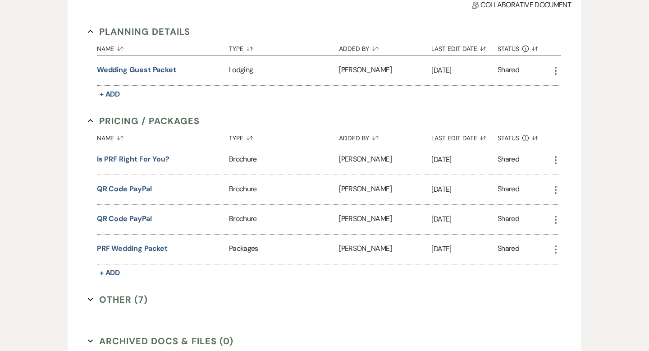
scroll to position [248, 0]
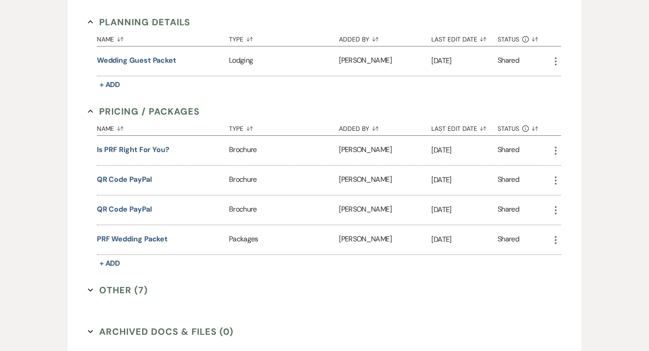
click at [117, 288] on button "Other (7) Expand" at bounding box center [118, 290] width 60 height 14
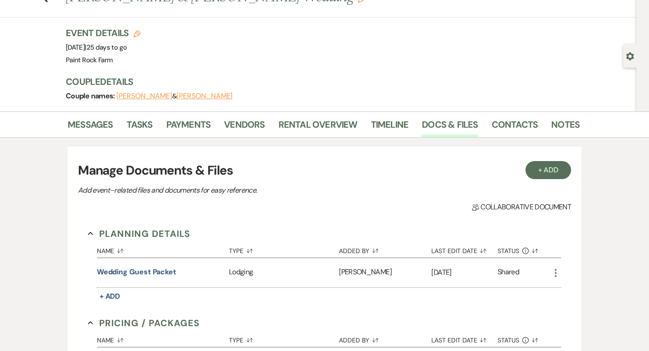
scroll to position [0, 0]
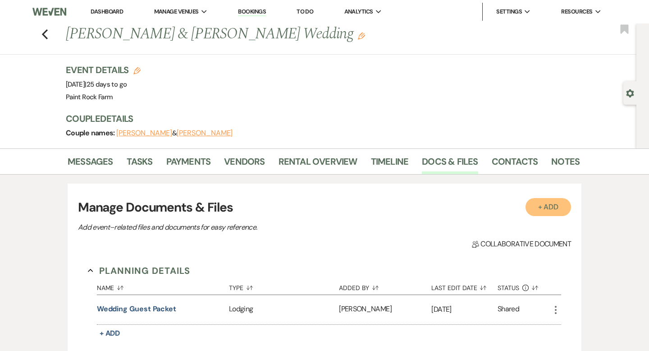
click at [545, 208] on button "+ Add" at bounding box center [549, 207] width 46 height 18
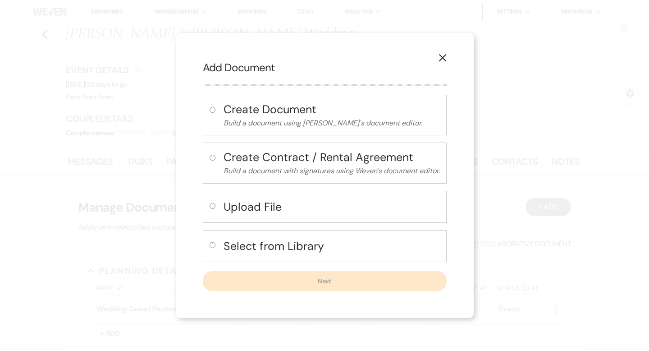
click at [243, 207] on h4 "Upload File" at bounding box center [332, 207] width 216 height 16
radio input "true"
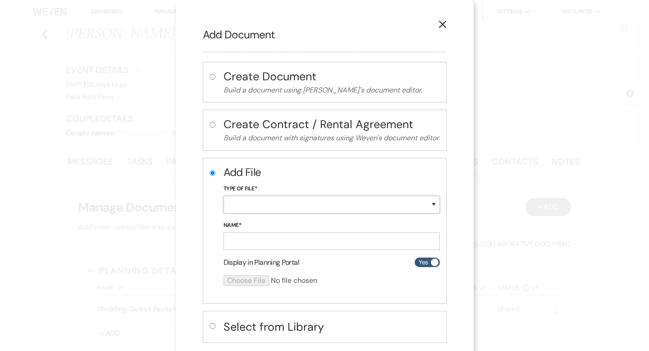
click at [434, 204] on select "Special Event Insurance Vendor Certificate of Insurance Contracts / Rental Agre…" at bounding box center [332, 205] width 216 height 18
select select "10"
click at [224, 196] on select "Special Event Insurance Vendor Certificate of Insurance Contracts / Rental Agre…" at bounding box center [332, 205] width 216 height 18
click at [273, 241] on input "Name*" at bounding box center [332, 241] width 216 height 18
type input "[PERSON_NAME]"
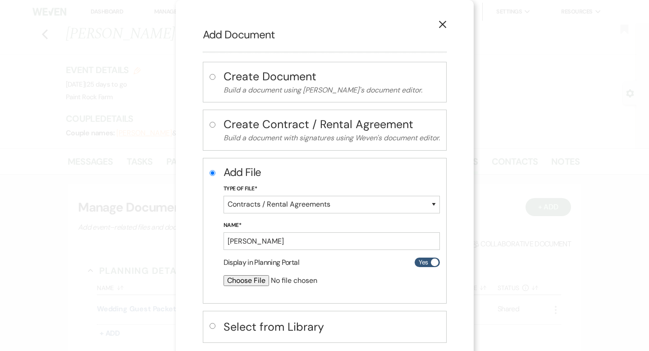
click at [250, 280] on input "file" at bounding box center [308, 280] width 169 height 11
type input "C:\fakepath\[PERSON_NAME] 2-day glamping wedding contract 10_18_25.pdf"
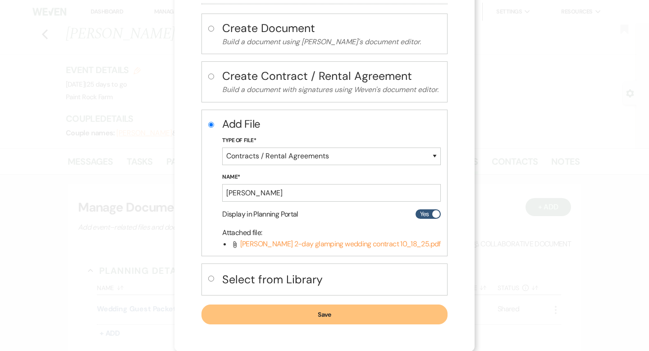
scroll to position [47, 0]
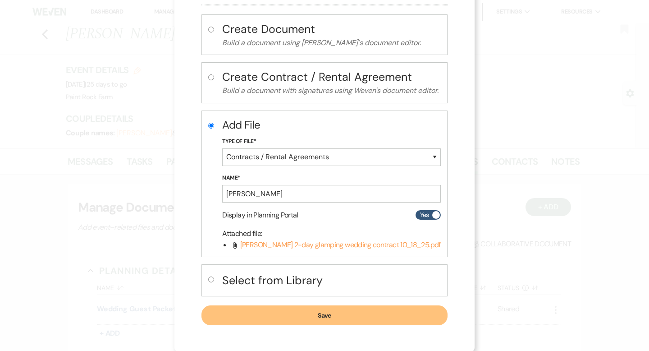
click at [328, 316] on button "Save" at bounding box center [325, 315] width 246 height 20
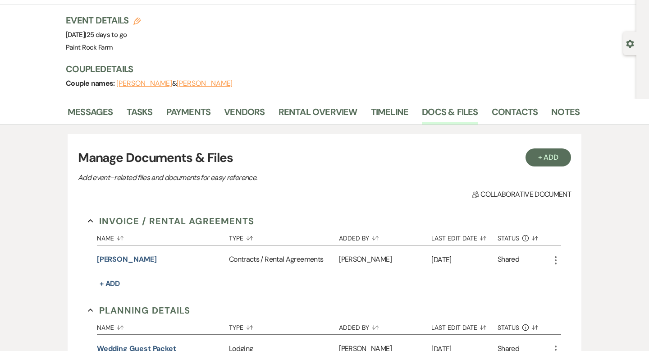
scroll to position [0, 0]
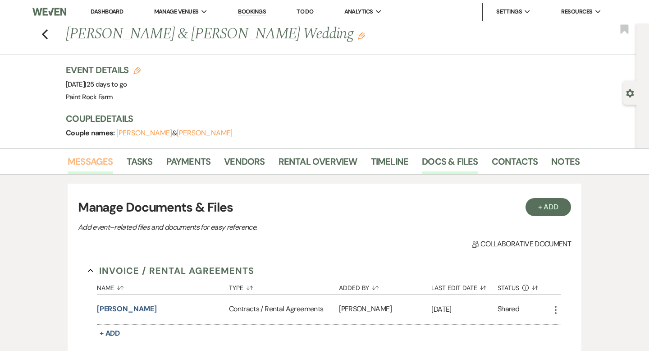
click at [96, 159] on link "Messages" at bounding box center [91, 164] width 46 height 20
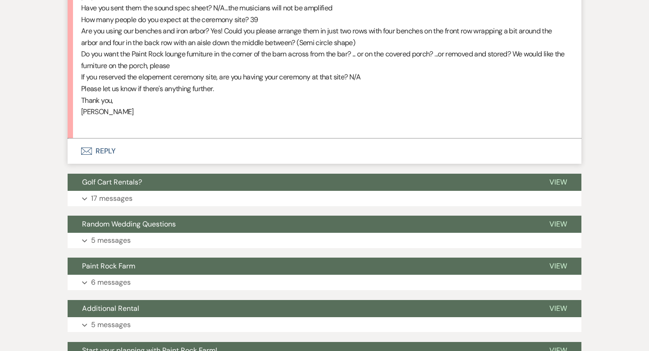
scroll to position [1878, 0]
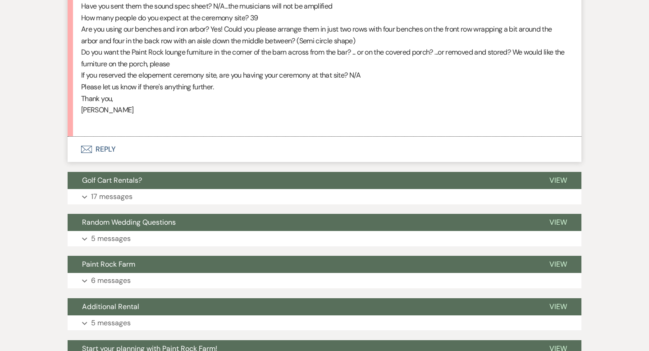
click at [108, 149] on button "Envelope Reply" at bounding box center [325, 149] width 514 height 25
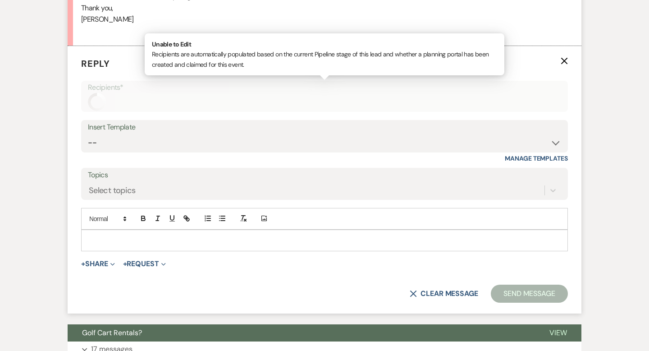
scroll to position [1973, 0]
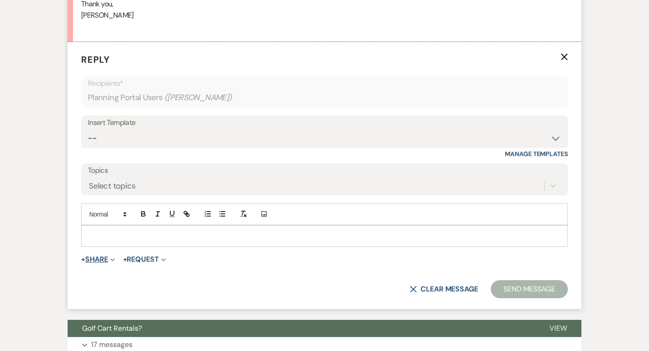
click at [100, 260] on button "+ Share Expand" at bounding box center [98, 259] width 34 height 7
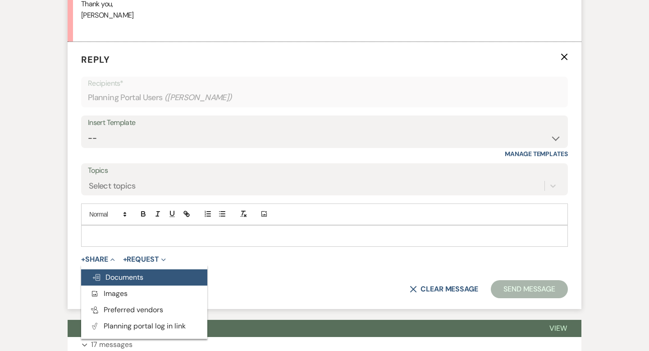
click at [111, 278] on span "Doc Upload Documents" at bounding box center [117, 276] width 51 height 9
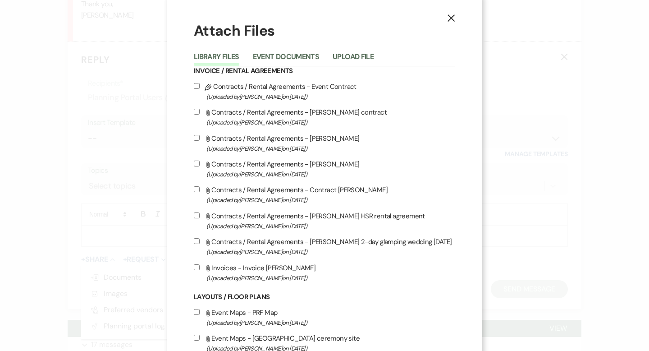
scroll to position [0, 0]
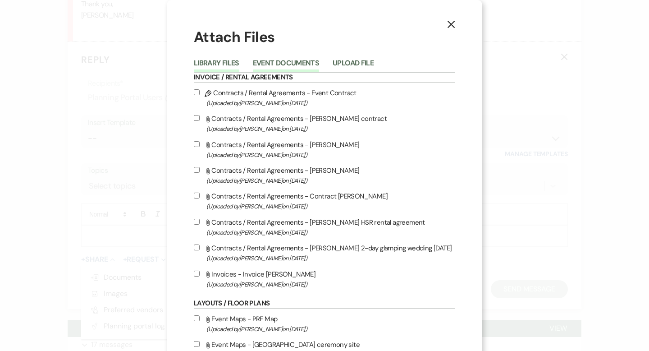
click at [302, 62] on button "Event Documents" at bounding box center [286, 66] width 66 height 13
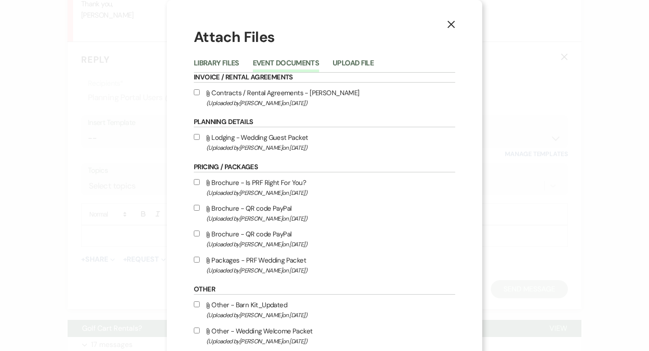
click at [259, 94] on label "Attach File Contracts / Rental Agreements - [PERSON_NAME] (Uploaded by [PERSON_…" at bounding box center [325, 97] width 262 height 21
click at [200, 94] on input "Attach File Contracts / Rental Agreements - [PERSON_NAME] (Uploaded by [PERSON_…" at bounding box center [197, 92] width 6 height 6
checkbox input "true"
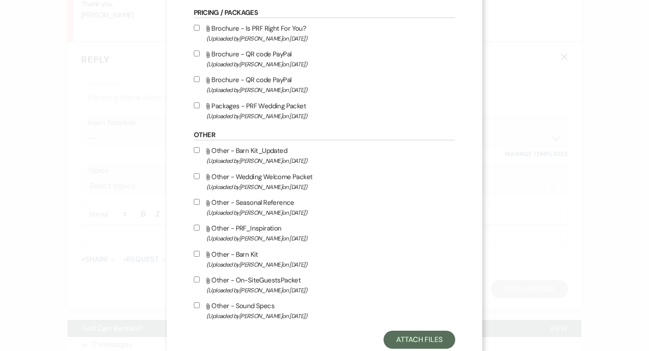
scroll to position [182, 0]
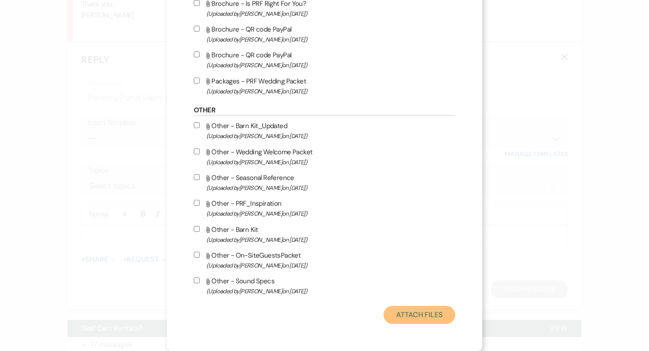
click at [401, 309] on button "Attach Files" at bounding box center [420, 315] width 72 height 18
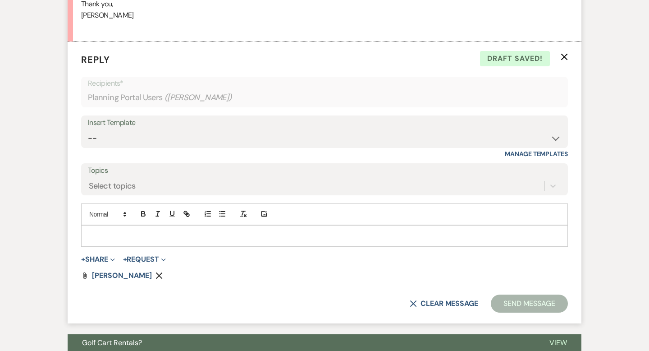
click at [102, 231] on p at bounding box center [324, 236] width 473 height 10
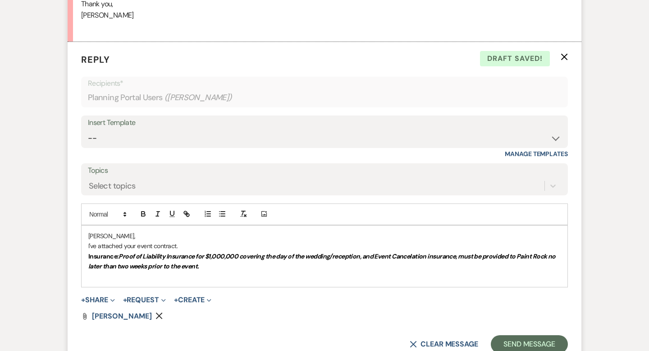
click at [216, 265] on p "Insurance: Proof of Liability Insurance for $1,000,000 covering the day of the …" at bounding box center [324, 261] width 473 height 20
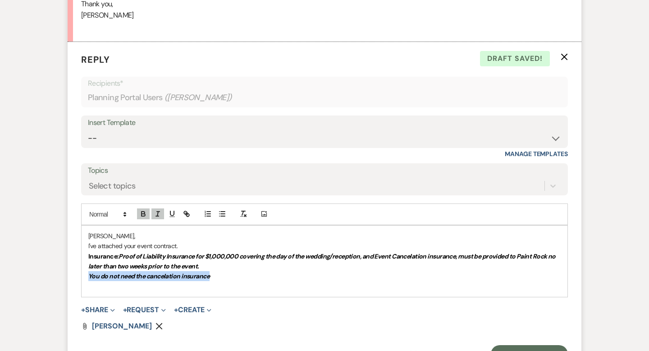
drag, startPoint x: 87, startPoint y: 276, endPoint x: 222, endPoint y: 278, distance: 134.4
click at [222, 278] on div "[PERSON_NAME], I've attached your event contract. Insurance: Proof of Liability…" at bounding box center [325, 260] width 486 height 71
click at [158, 212] on line "button" at bounding box center [157, 213] width 1 height 5
click at [212, 277] on p "You do not need the cancelation insurance" at bounding box center [324, 276] width 473 height 10
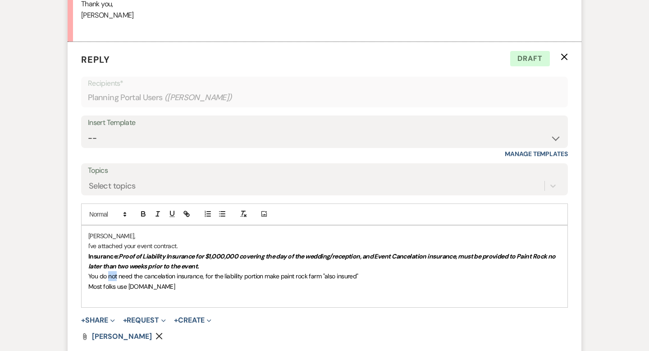
drag, startPoint x: 107, startPoint y: 275, endPoint x: 116, endPoint y: 276, distance: 9.1
click at [116, 276] on span "You do not need the cancelation insurance, for the liability portion make paint…" at bounding box center [223, 276] width 270 height 8
click at [222, 299] on p at bounding box center [324, 296] width 473 height 10
click at [204, 277] on span "need the cancelation insurance, for the liability portion make paint rock farm …" at bounding box center [235, 276] width 240 height 8
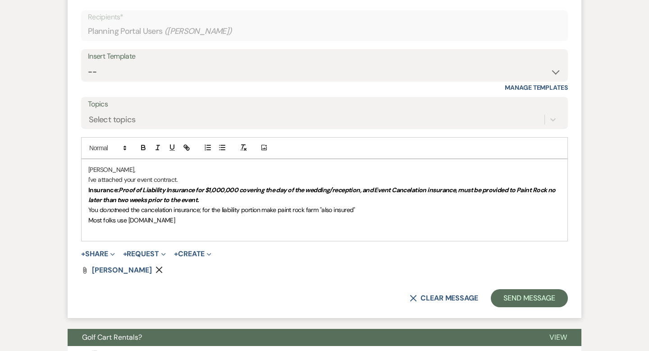
scroll to position [2040, 0]
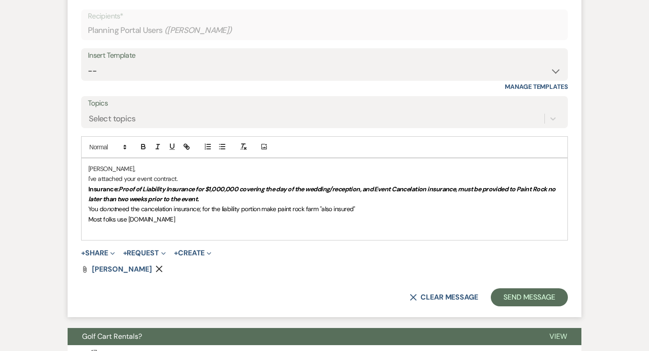
click at [194, 217] on p "Most folks use [DOMAIN_NAME]" at bounding box center [324, 219] width 473 height 10
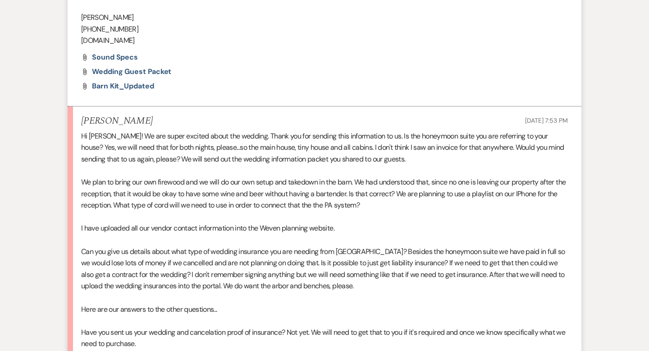
scroll to position [1353, 0]
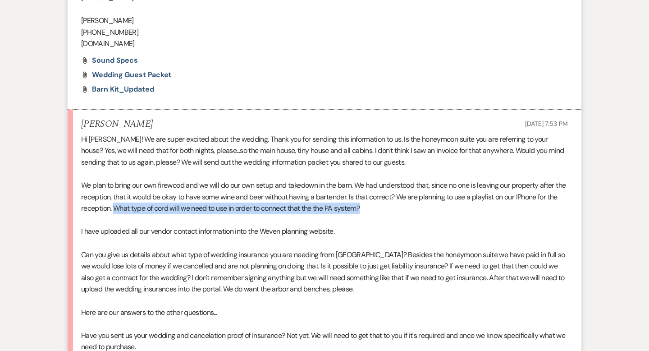
drag, startPoint x: 126, startPoint y: 207, endPoint x: 384, endPoint y: 210, distance: 257.9
copy div "What type of cord will we need to use in order to connect that the the PA syste…"
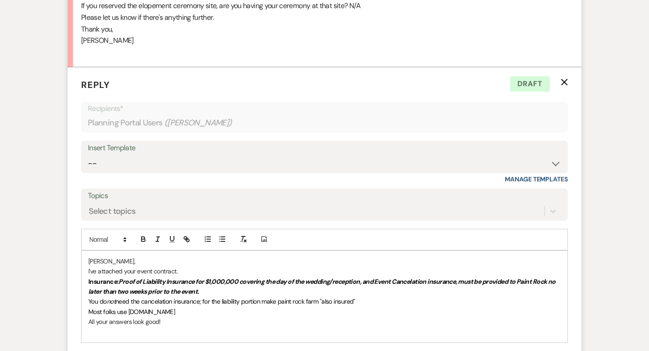
scroll to position [1951, 0]
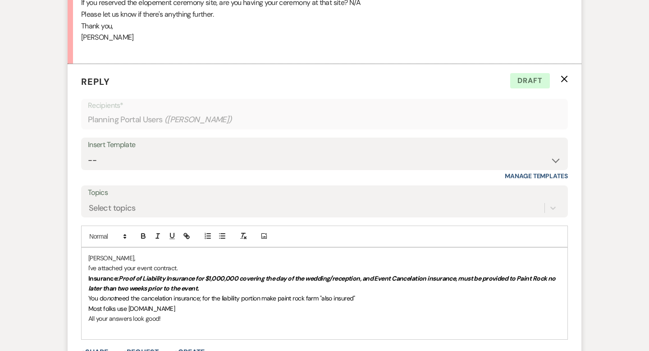
click at [120, 257] on p "[PERSON_NAME]," at bounding box center [324, 258] width 473 height 10
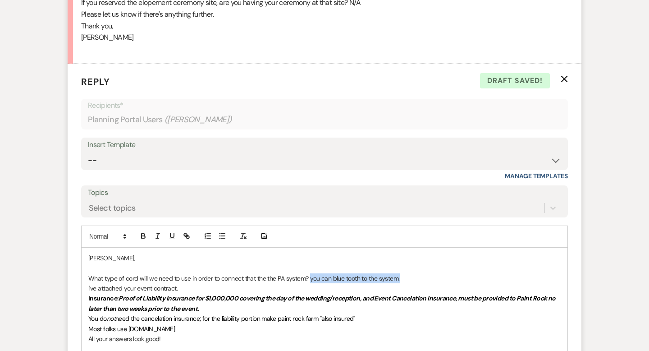
drag, startPoint x: 309, startPoint y: 278, endPoint x: 408, endPoint y: 278, distance: 99.2
click at [408, 278] on p "What type of cord will we need to use in order to connect that the the PA syste…" at bounding box center [324, 278] width 473 height 10
click at [416, 279] on p "What type of cord will we need to use in order to connect that the the PA syste…" at bounding box center [324, 278] width 473 height 10
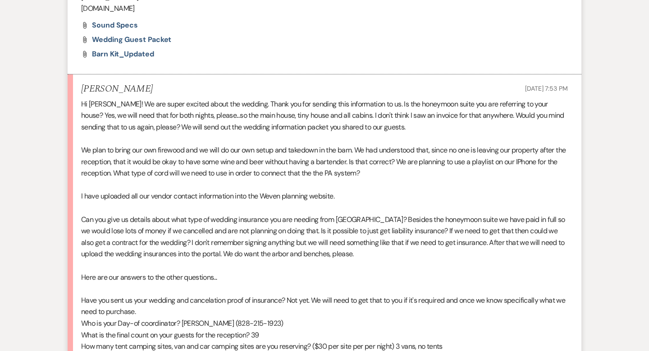
scroll to position [1389, 0]
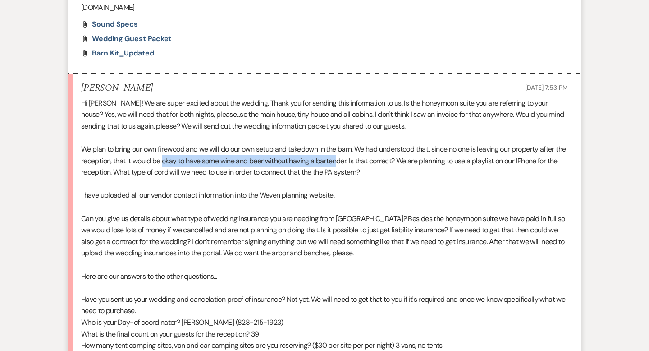
drag, startPoint x: 175, startPoint y: 161, endPoint x: 353, endPoint y: 164, distance: 178.1
click at [353, 164] on div "Hi [PERSON_NAME]! We are super excited about the wedding. Thank you for sending…" at bounding box center [324, 356] width 487 height 519
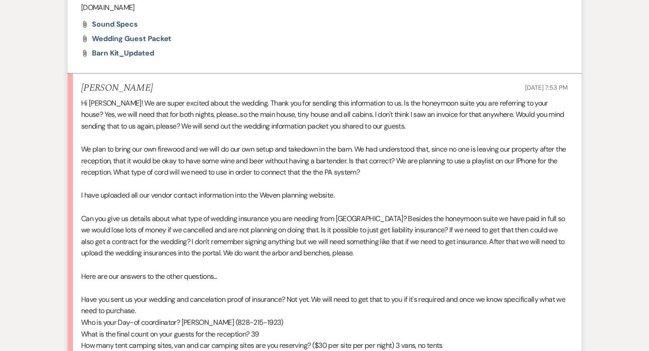
click at [408, 194] on div "Hi [PERSON_NAME]! We are super excited about the wedding. Thank you for sending…" at bounding box center [324, 356] width 487 height 519
click at [546, 149] on div "Hi [PERSON_NAME]! We are super excited about the wedding. Thank you for sending…" at bounding box center [324, 356] width 487 height 519
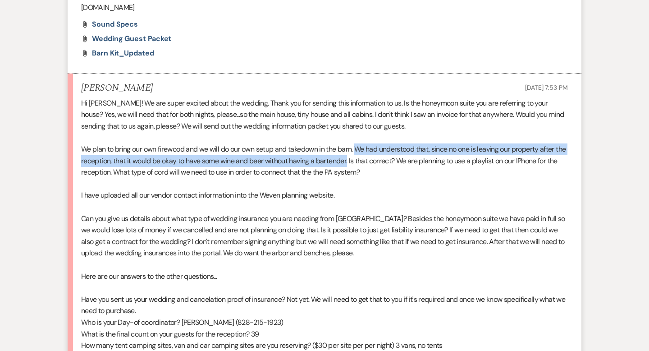
drag, startPoint x: 359, startPoint y: 149, endPoint x: 362, endPoint y: 160, distance: 11.3
click at [362, 160] on div "Hi [PERSON_NAME]! We are super excited about the wedding. Thank you for sending…" at bounding box center [324, 356] width 487 height 519
copy div "We had understood that, since no one is leaving our property after the receptio…"
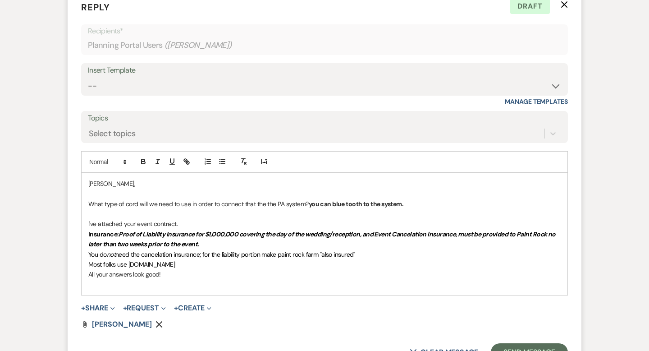
scroll to position [2048, 0]
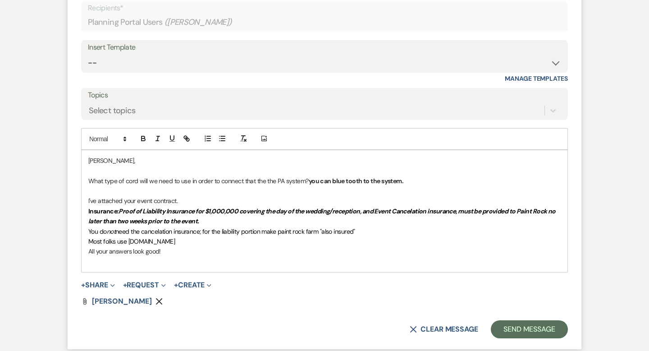
click at [420, 182] on p "What type of cord will we need to use in order to connect that the the PA syste…" at bounding box center [324, 181] width 473 height 10
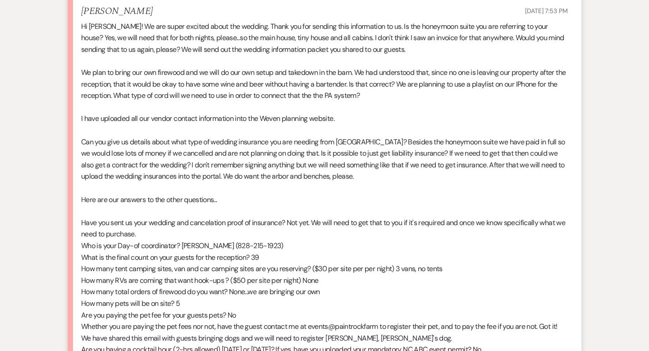
scroll to position [1469, 0]
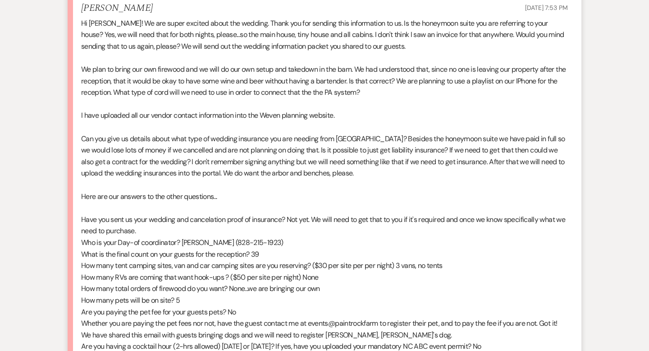
click at [234, 182] on div "Hi [PERSON_NAME]! We are super excited about the wedding. Thank you for sending…" at bounding box center [324, 277] width 487 height 519
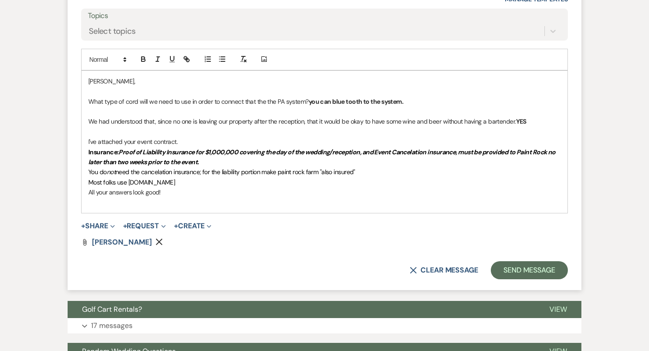
scroll to position [2135, 0]
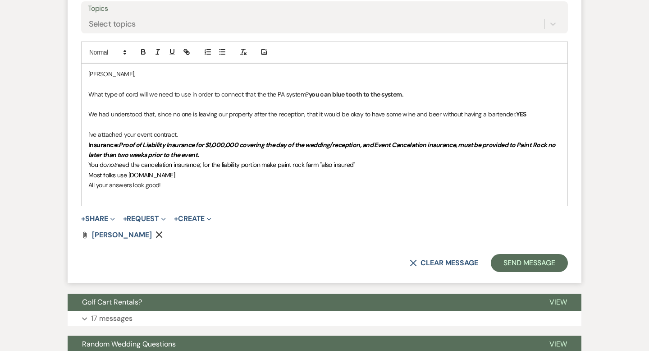
click at [187, 174] on p "Most folks use [DOMAIN_NAME]" at bounding box center [324, 175] width 473 height 10
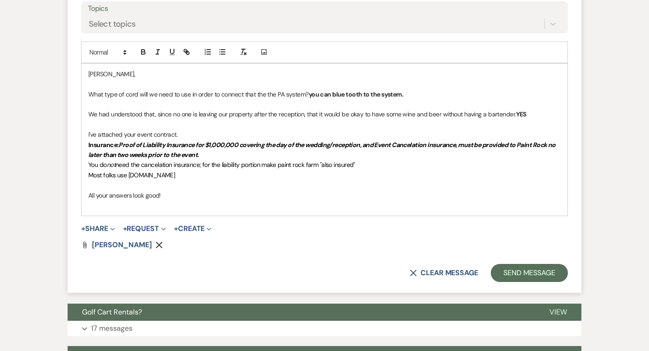
click at [173, 193] on p "All your answers look good!" at bounding box center [324, 195] width 473 height 10
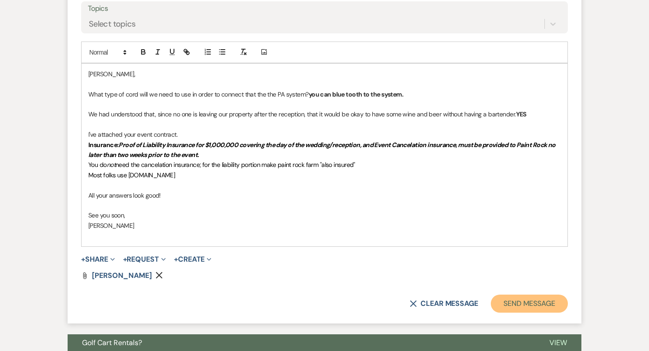
click at [518, 300] on button "Send Message" at bounding box center [529, 303] width 77 height 18
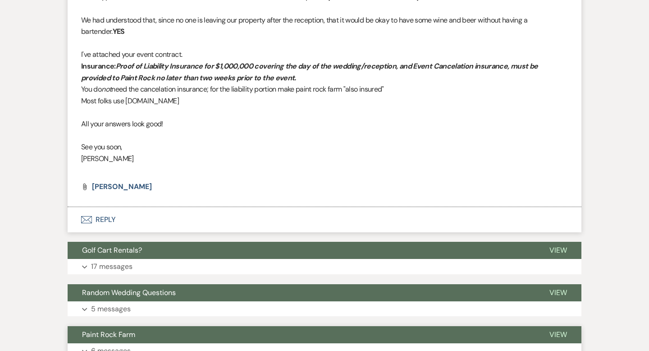
scroll to position [2081, 0]
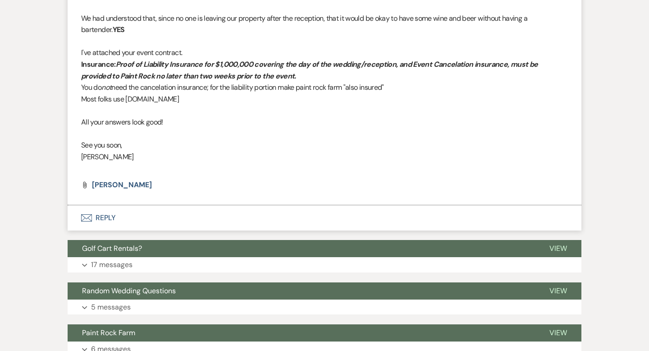
click at [106, 217] on button "Envelope Reply" at bounding box center [325, 217] width 514 height 25
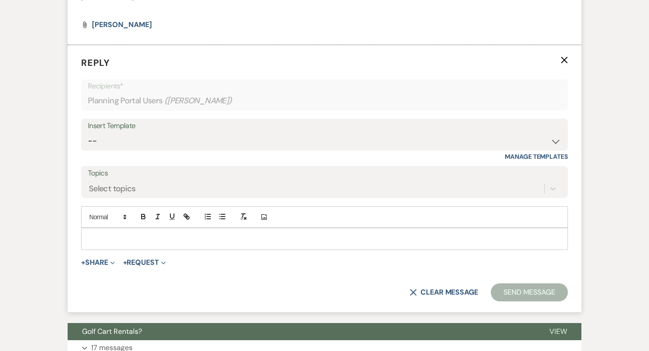
scroll to position [2244, 0]
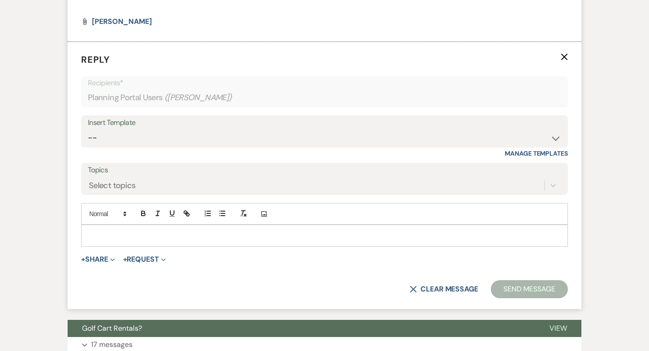
click at [98, 229] on div at bounding box center [325, 235] width 486 height 21
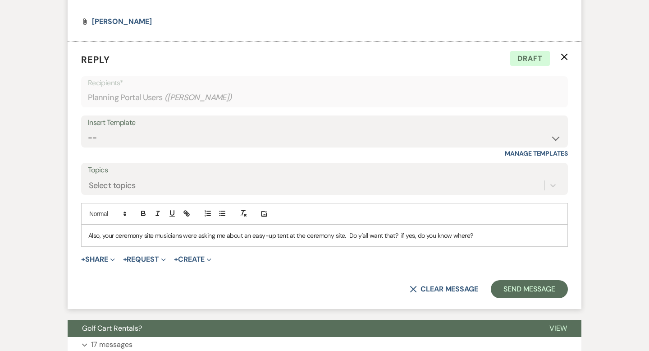
click at [288, 236] on p "Also, your ceremony site musicians were asking me about an easy-up tent at the …" at bounding box center [324, 235] width 473 height 10
click at [519, 288] on button "Send Message" at bounding box center [529, 289] width 77 height 18
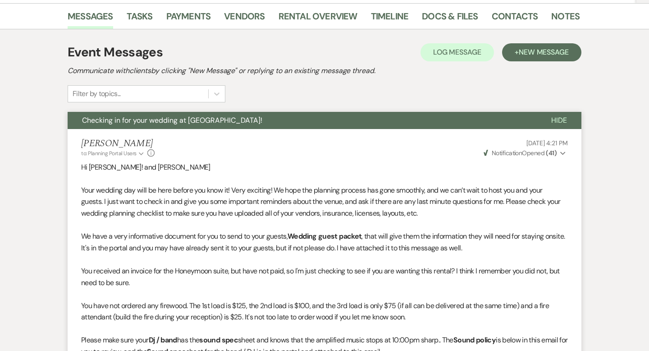
scroll to position [0, 0]
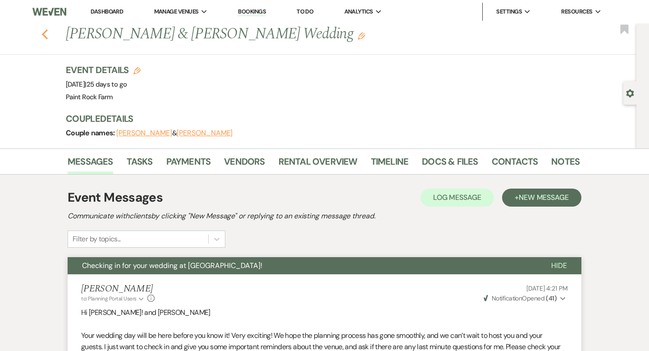
click at [45, 33] on icon "Previous" at bounding box center [44, 34] width 7 height 11
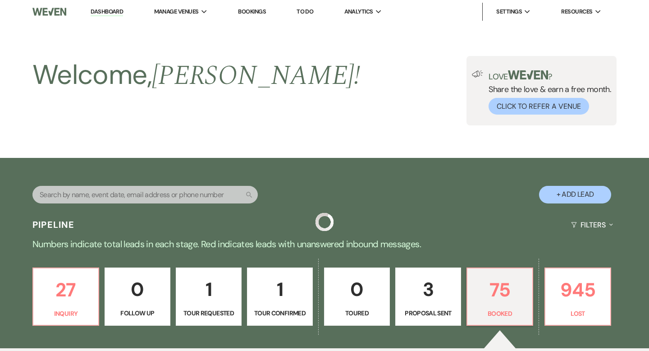
scroll to position [279, 0]
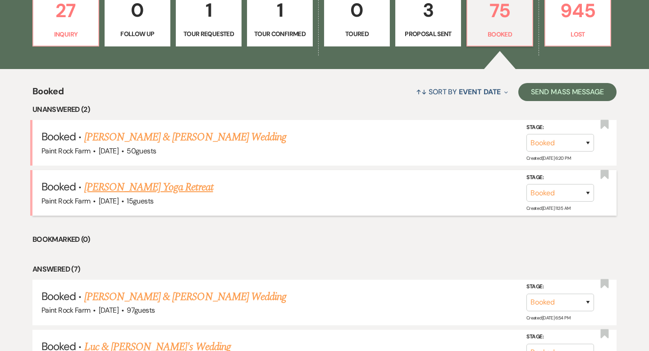
click at [148, 186] on link "[PERSON_NAME] Yoga Retreat" at bounding box center [148, 187] width 129 height 16
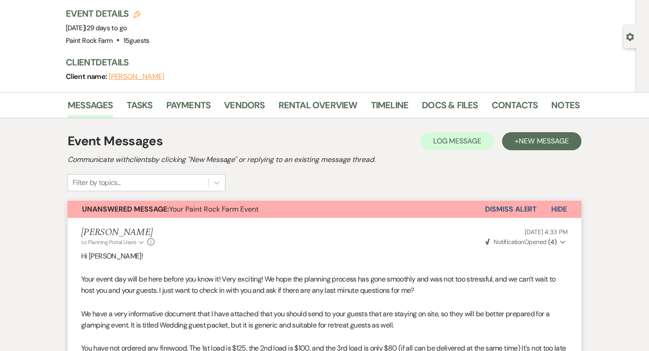
scroll to position [44, 0]
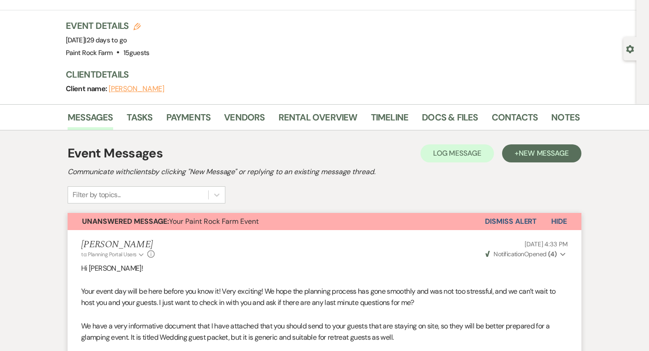
click at [501, 221] on button "Dismiss Alert" at bounding box center [511, 221] width 52 height 17
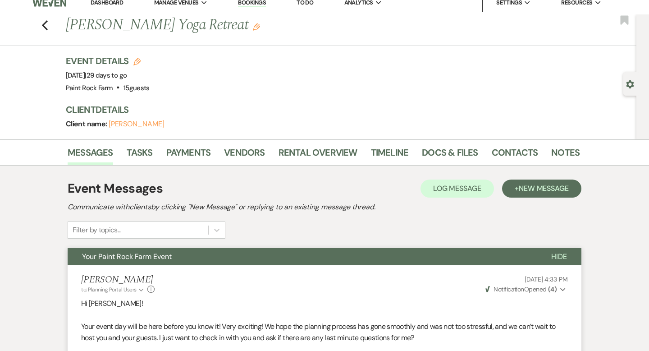
scroll to position [0, 0]
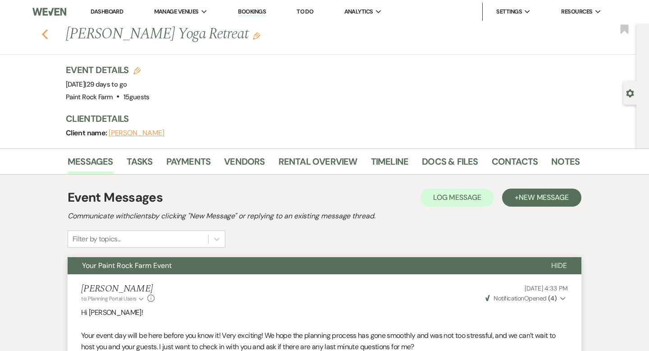
click at [42, 34] on icon "Previous" at bounding box center [44, 34] width 7 height 11
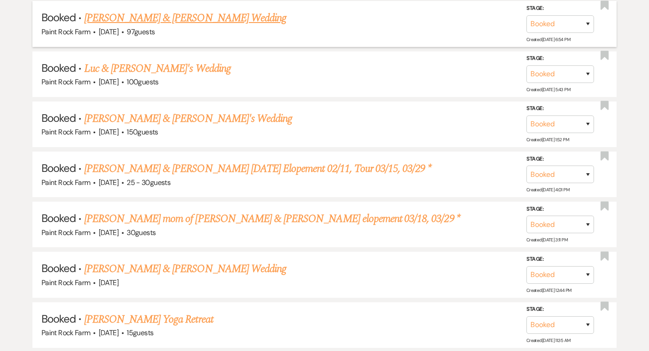
scroll to position [511, 0]
